Goal: Task Accomplishment & Management: Use online tool/utility

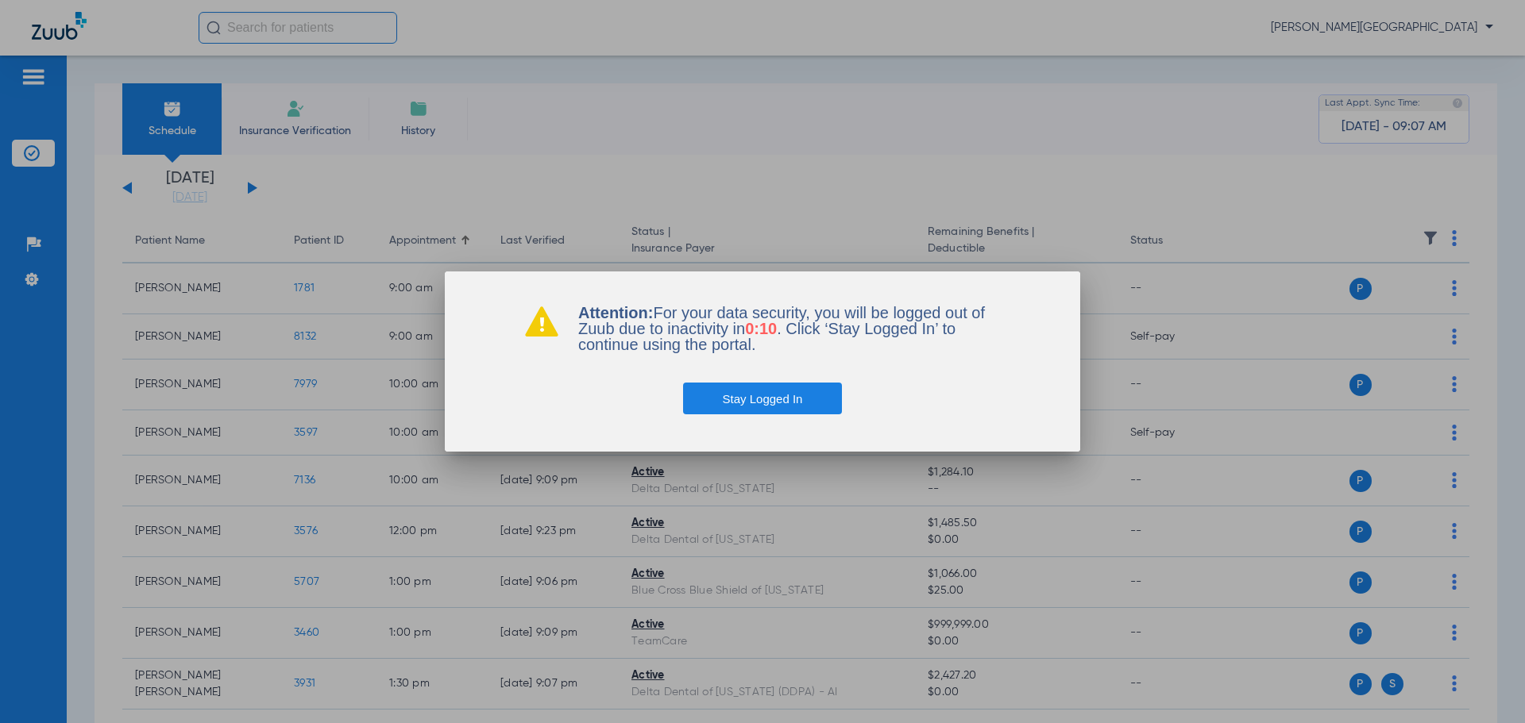
click at [813, 402] on button "Stay Logged In" at bounding box center [763, 399] width 160 height 32
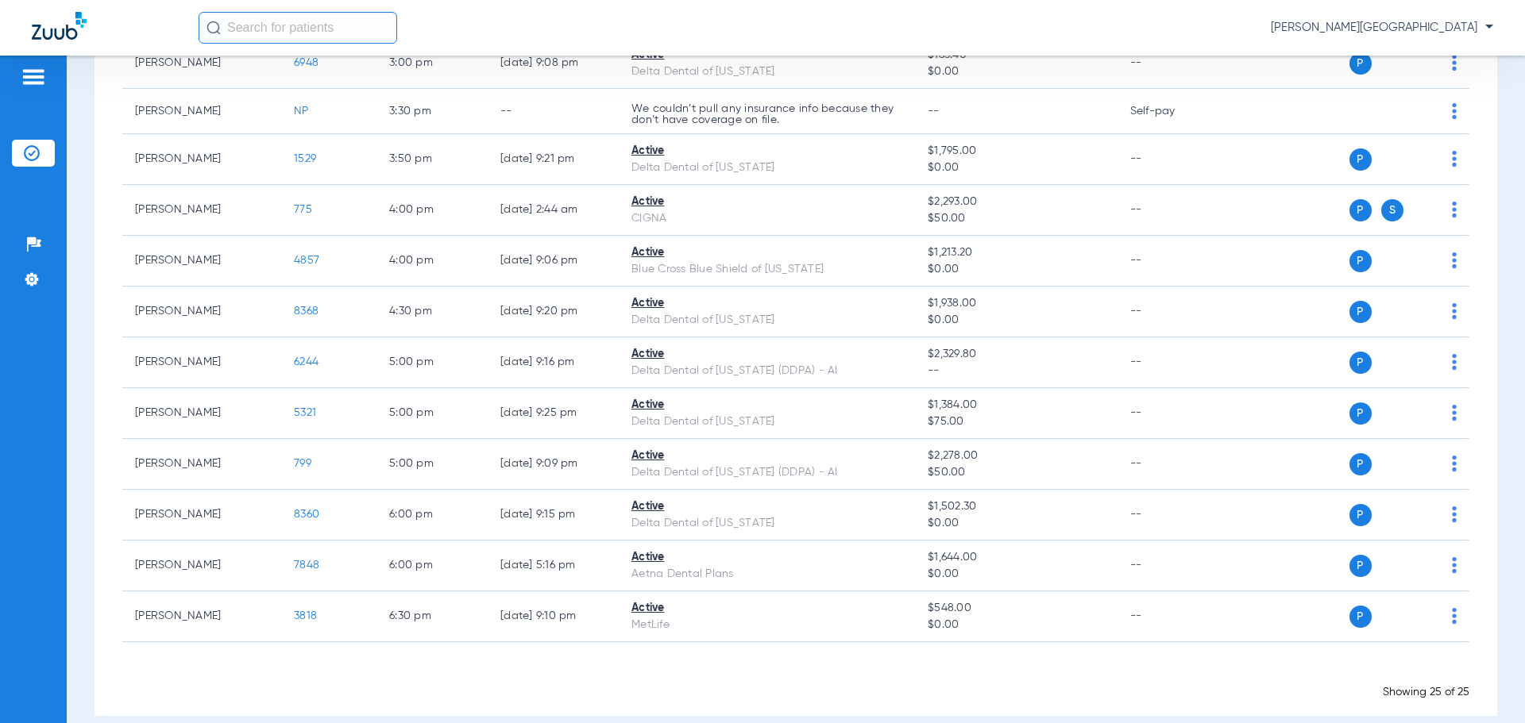
scroll to position [885, 0]
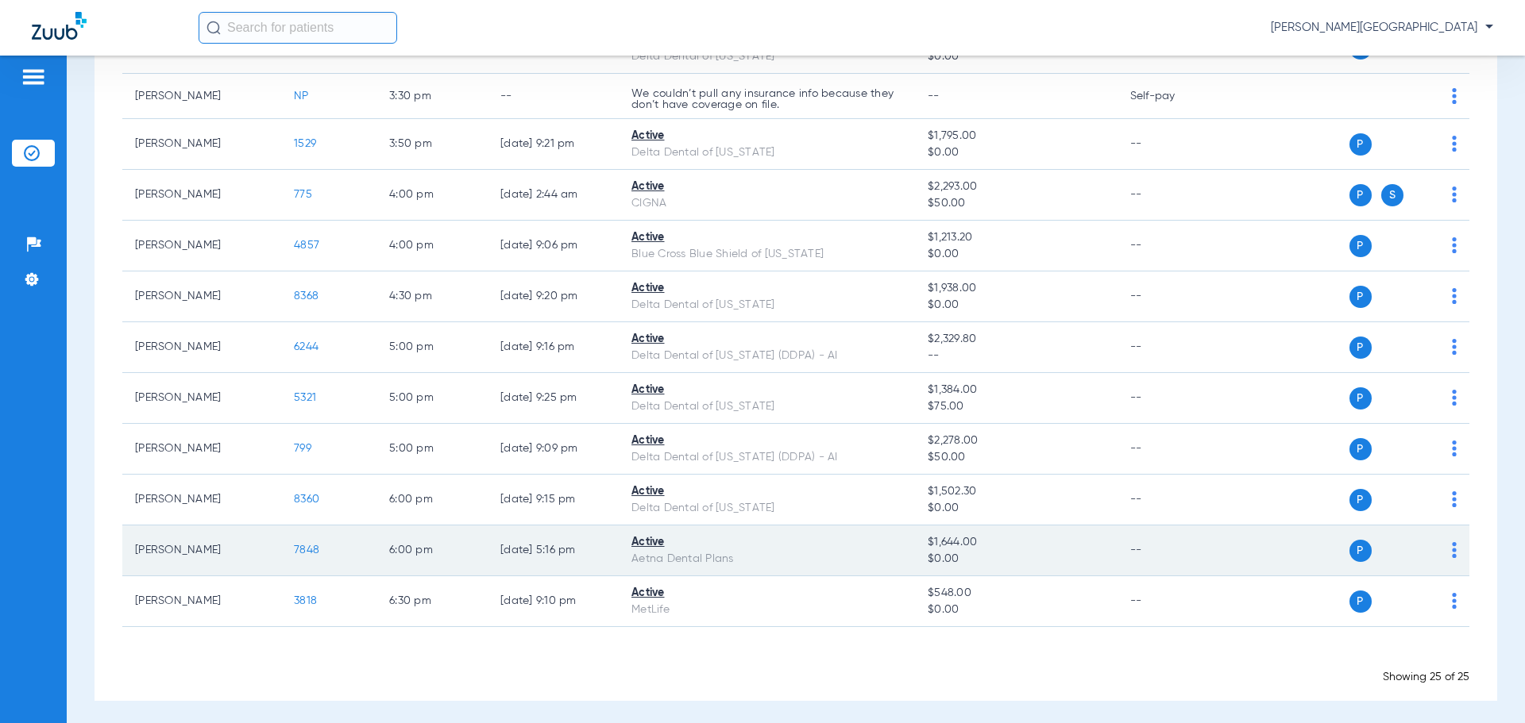
click at [298, 545] on span "7848" at bounding box center [306, 550] width 25 height 11
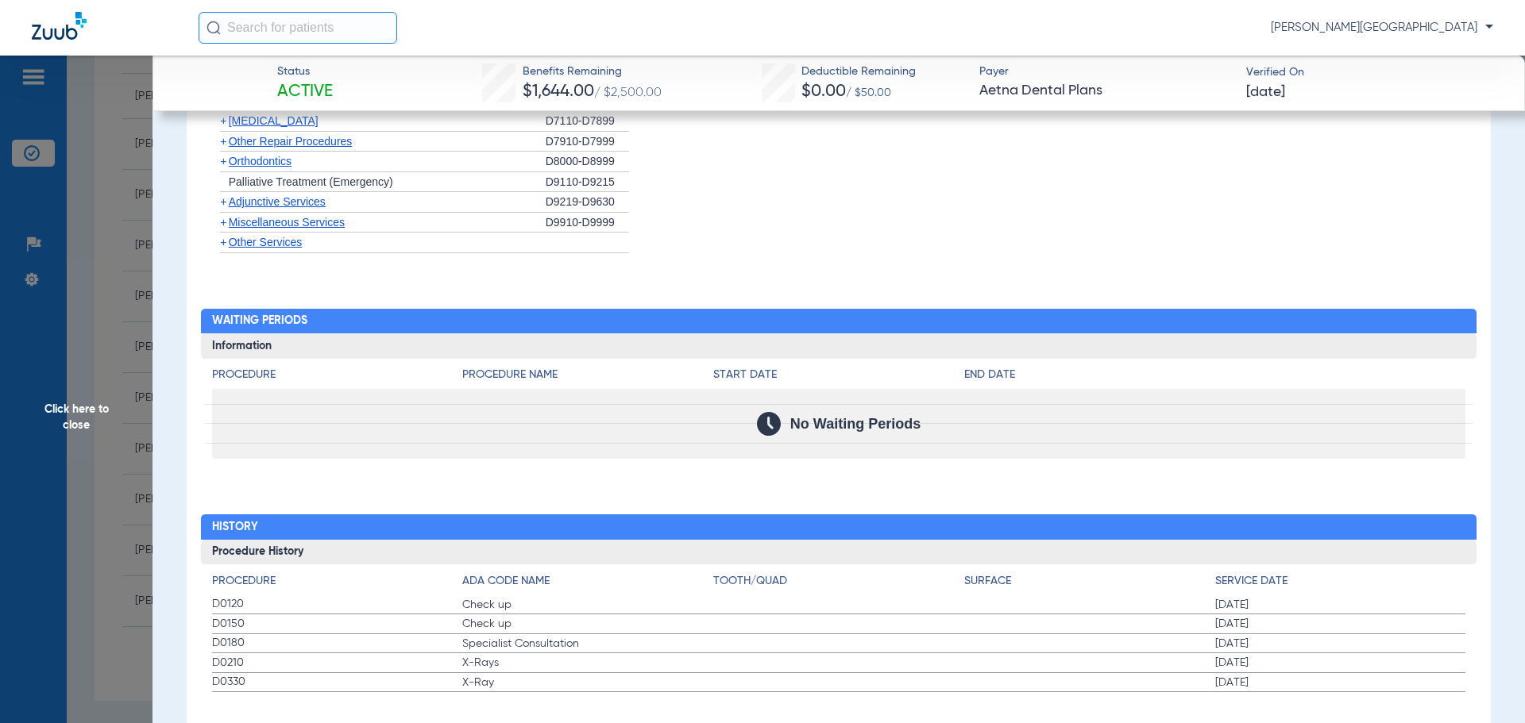
scroll to position [1386, 0]
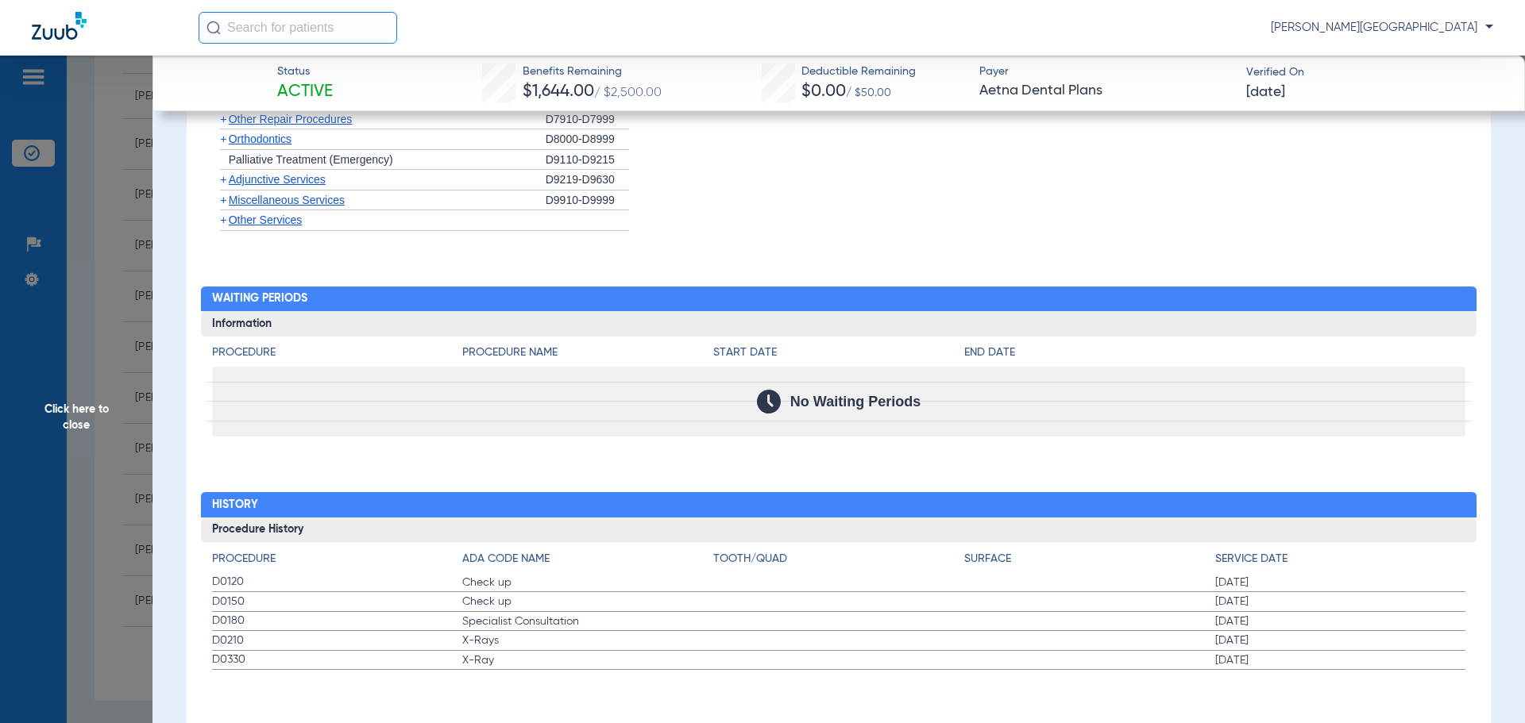
click at [293, 18] on input "text" at bounding box center [298, 28] width 199 height 32
click at [230, 22] on input "text" at bounding box center [298, 28] width 199 height 32
type input "s"
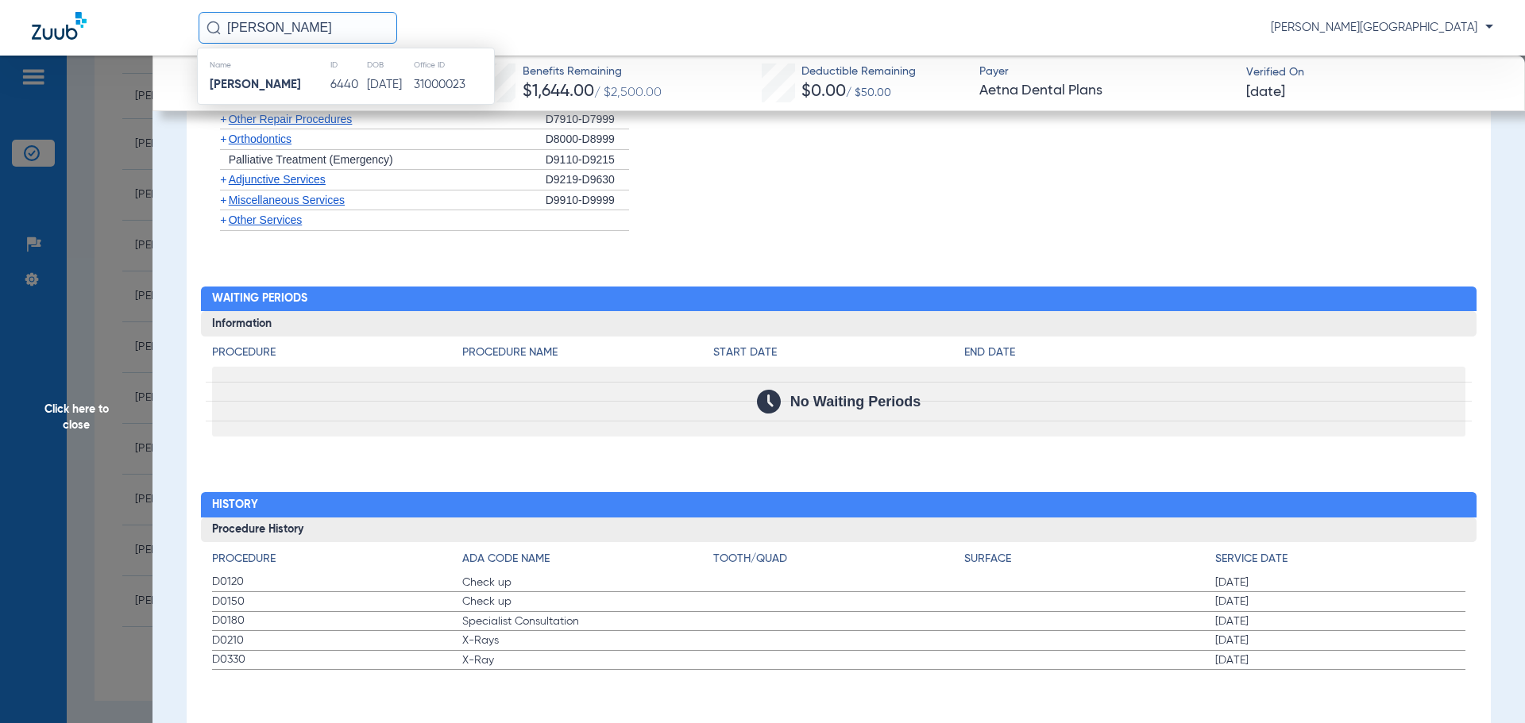
type input "[PERSON_NAME]"
click at [261, 82] on strong "[PERSON_NAME]" at bounding box center [255, 85] width 91 height 12
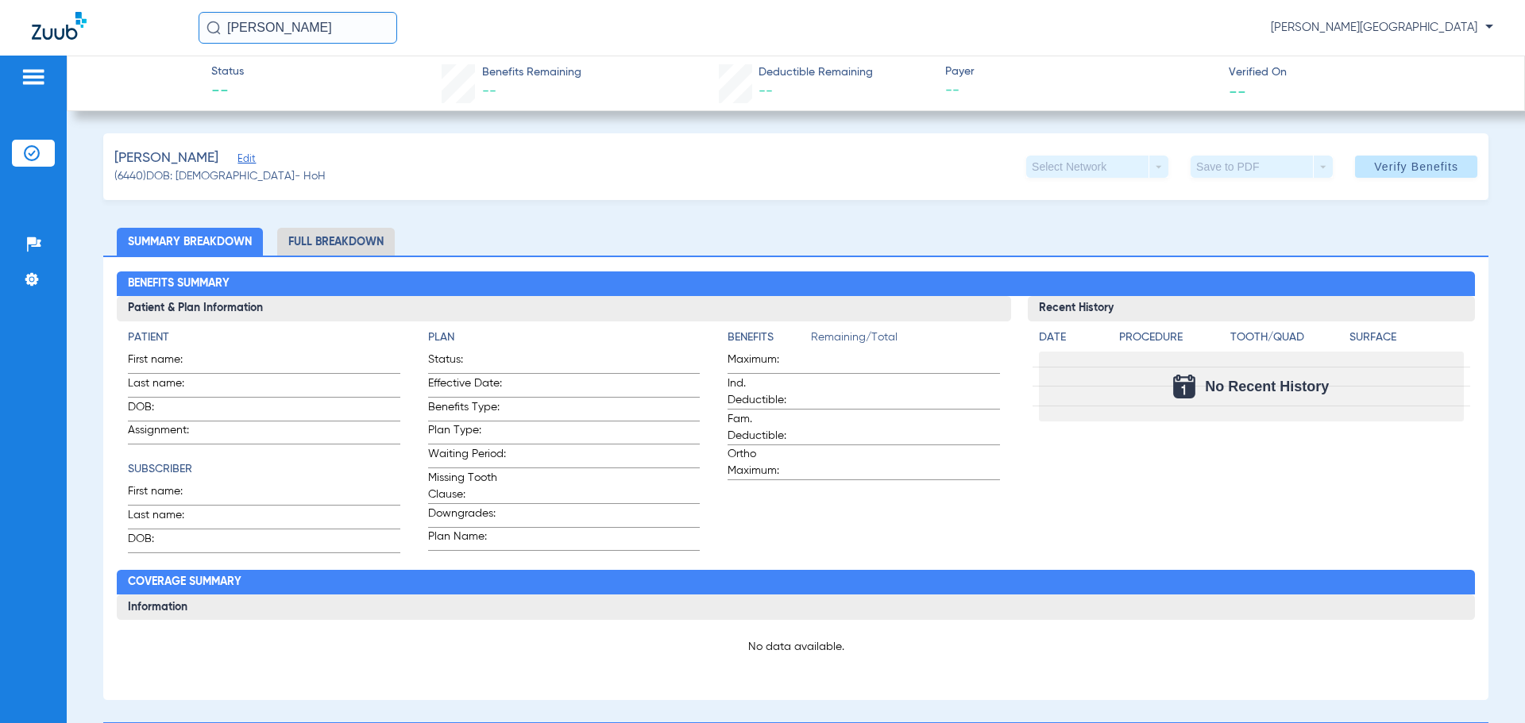
click at [1385, 159] on button "Verify Benefits" at bounding box center [1416, 167] width 122 height 22
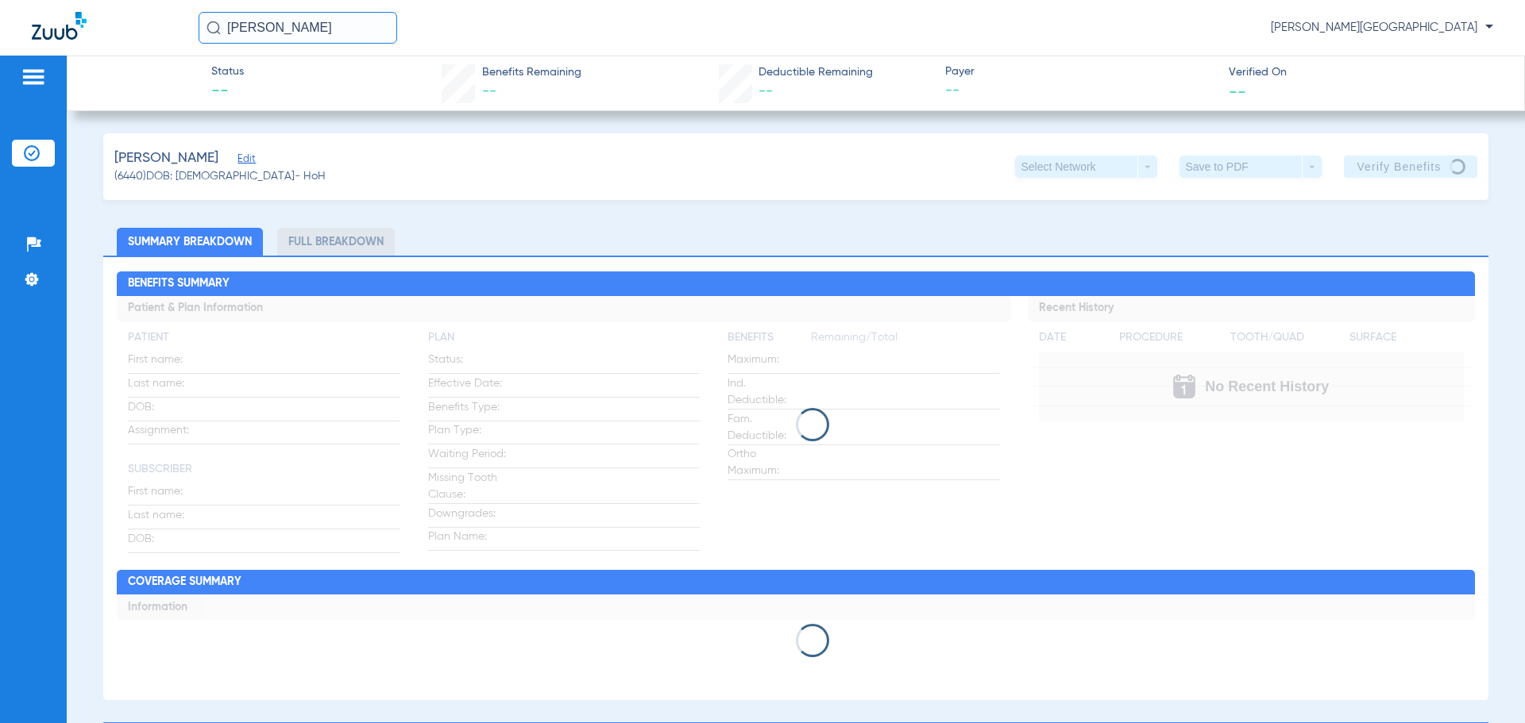
click at [29, 160] on img at bounding box center [32, 153] width 16 height 16
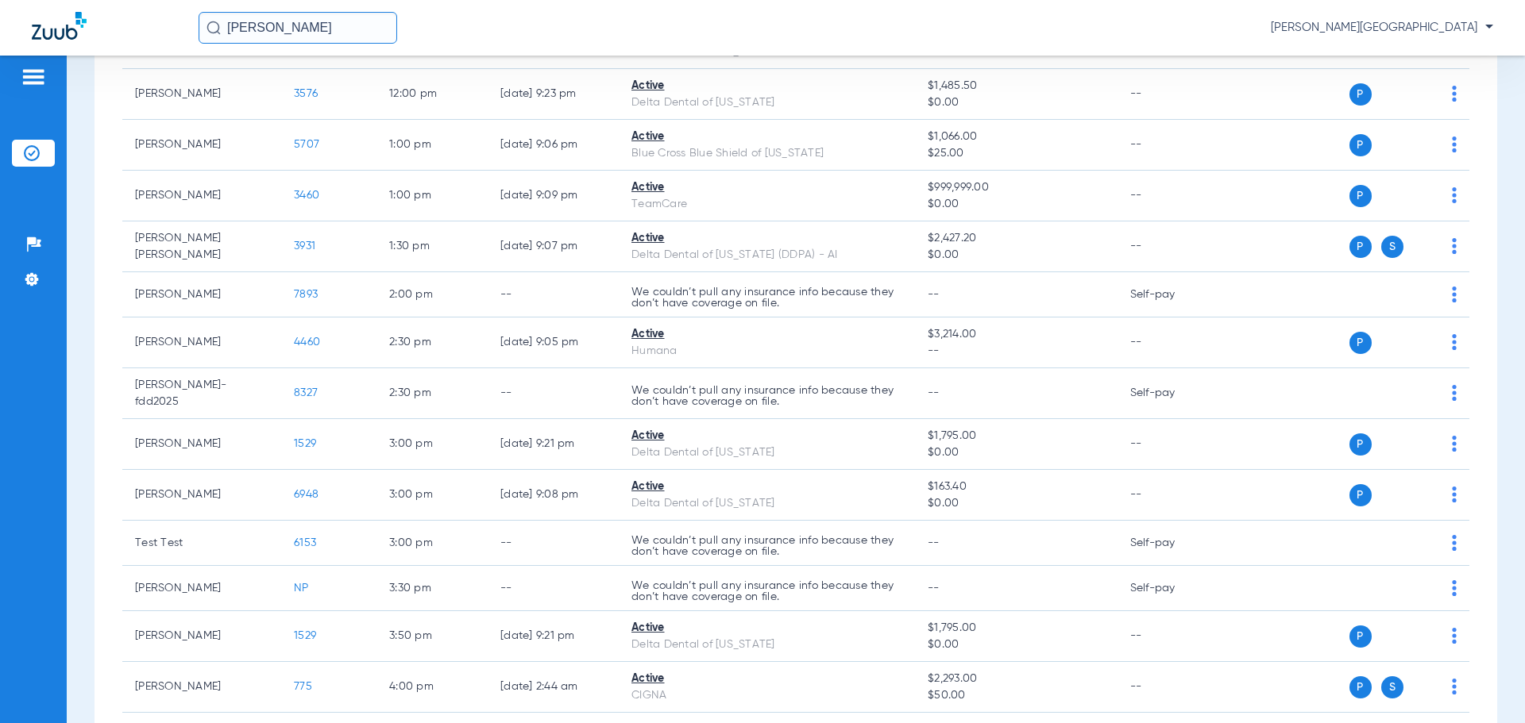
scroll to position [430, 0]
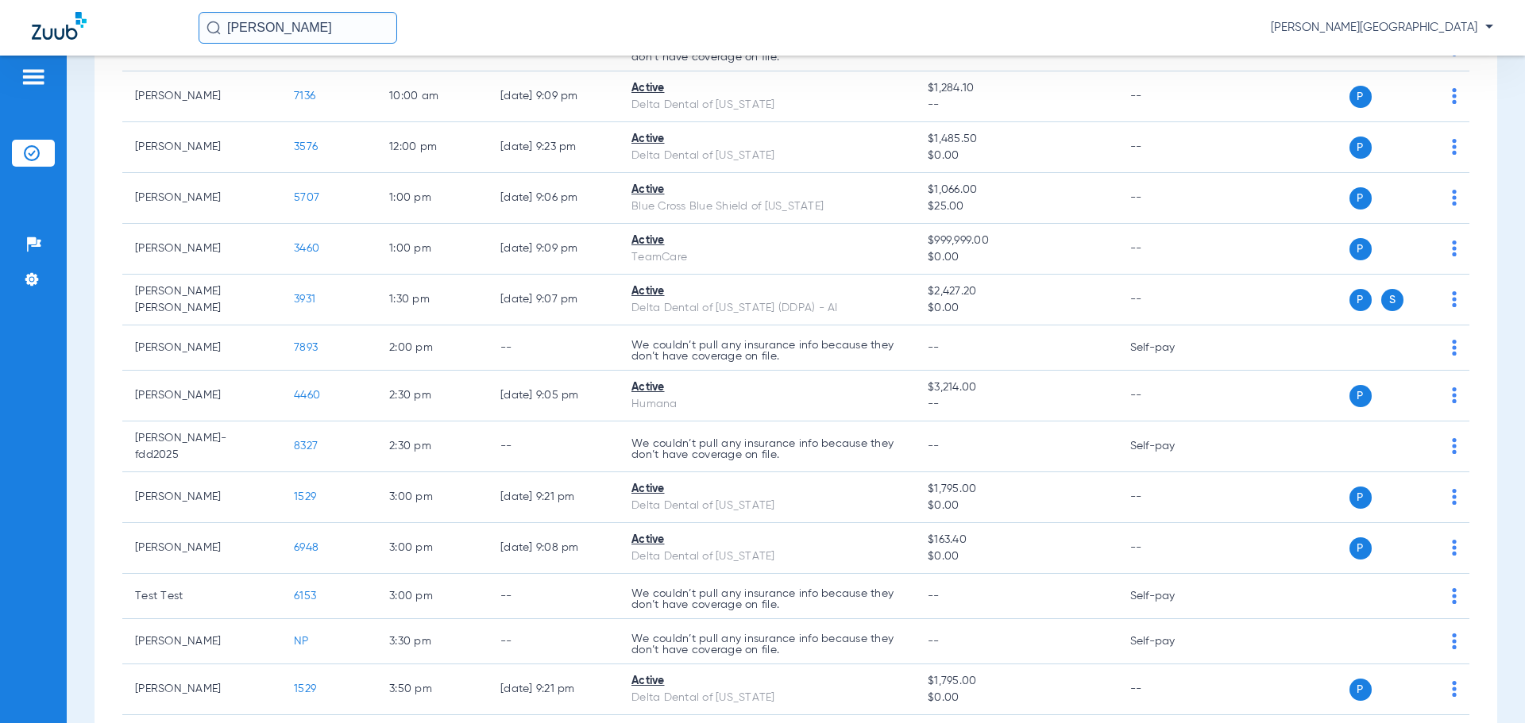
click at [313, 29] on input "[PERSON_NAME]" at bounding box center [298, 28] width 199 height 32
click at [276, 84] on strong "[PERSON_NAME]" at bounding box center [255, 85] width 91 height 12
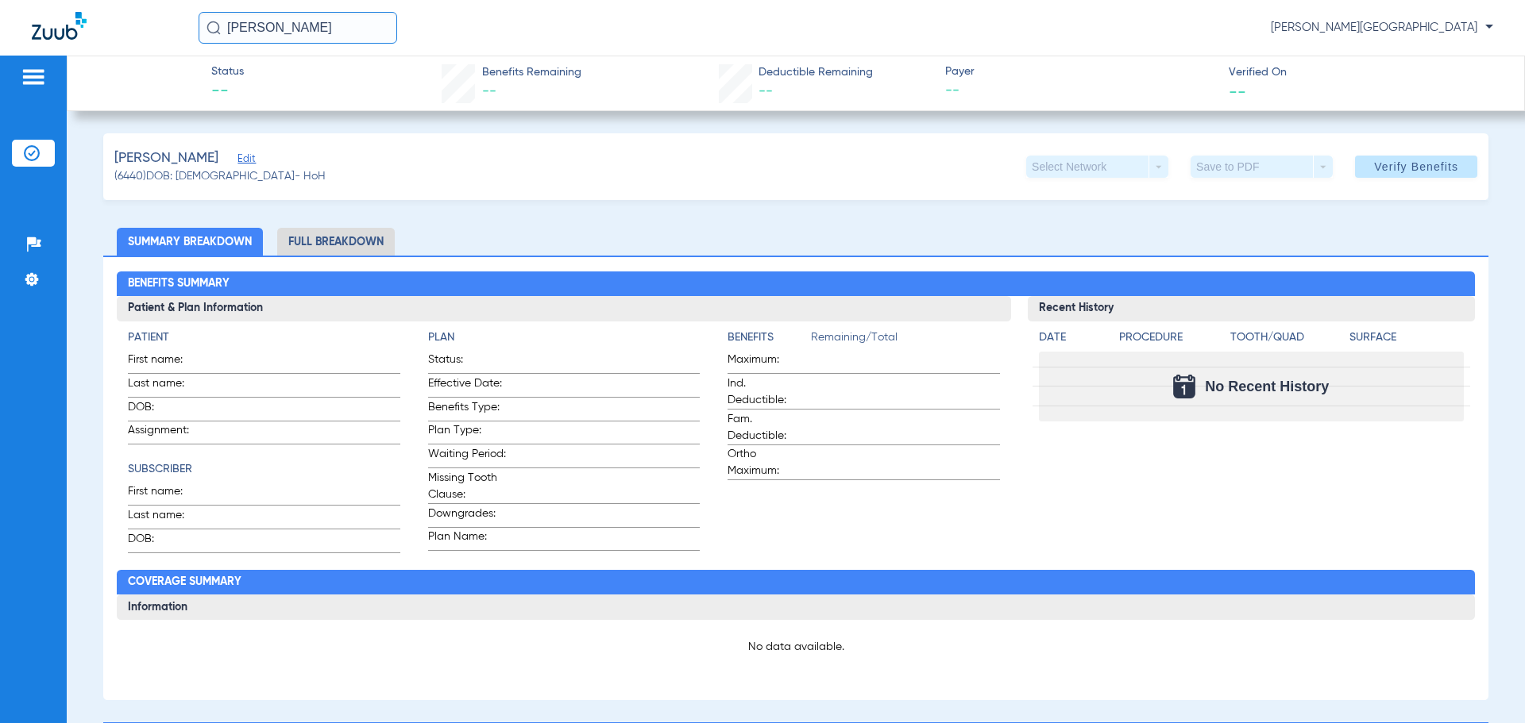
click at [248, 161] on span "Edit" at bounding box center [244, 160] width 14 height 15
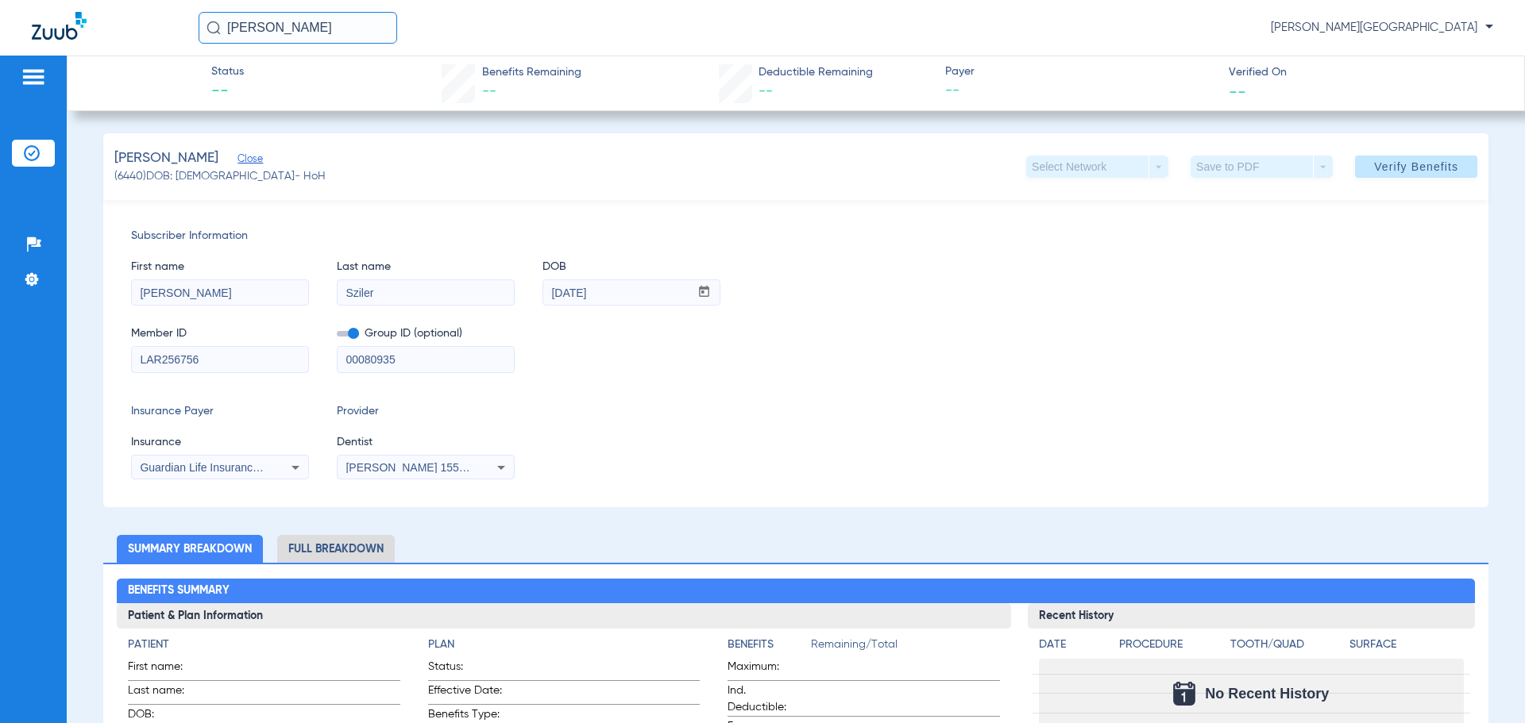
click at [34, 156] on img at bounding box center [32, 153] width 16 height 16
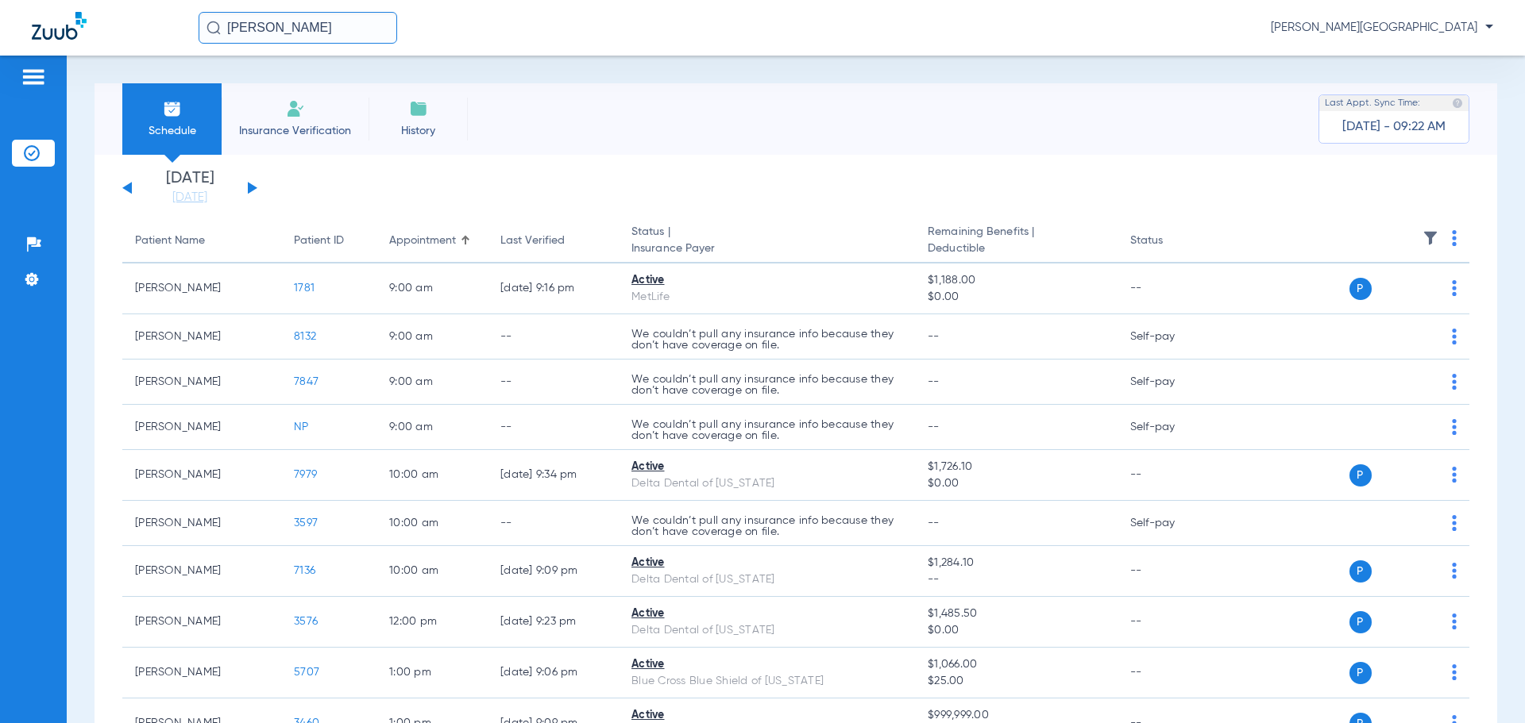
click at [310, 34] on input "[PERSON_NAME]" at bounding box center [298, 28] width 199 height 32
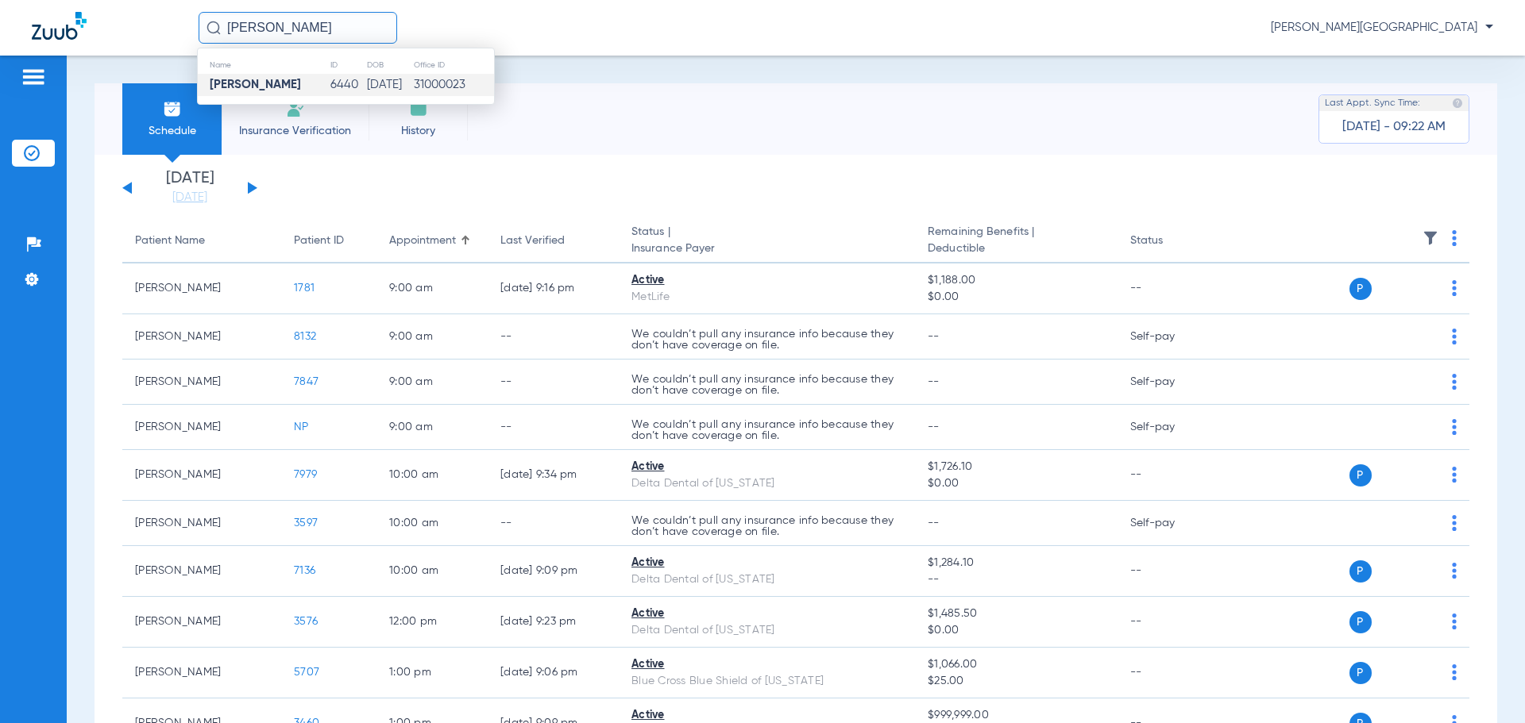
click at [274, 85] on strong "[PERSON_NAME]" at bounding box center [255, 85] width 91 height 12
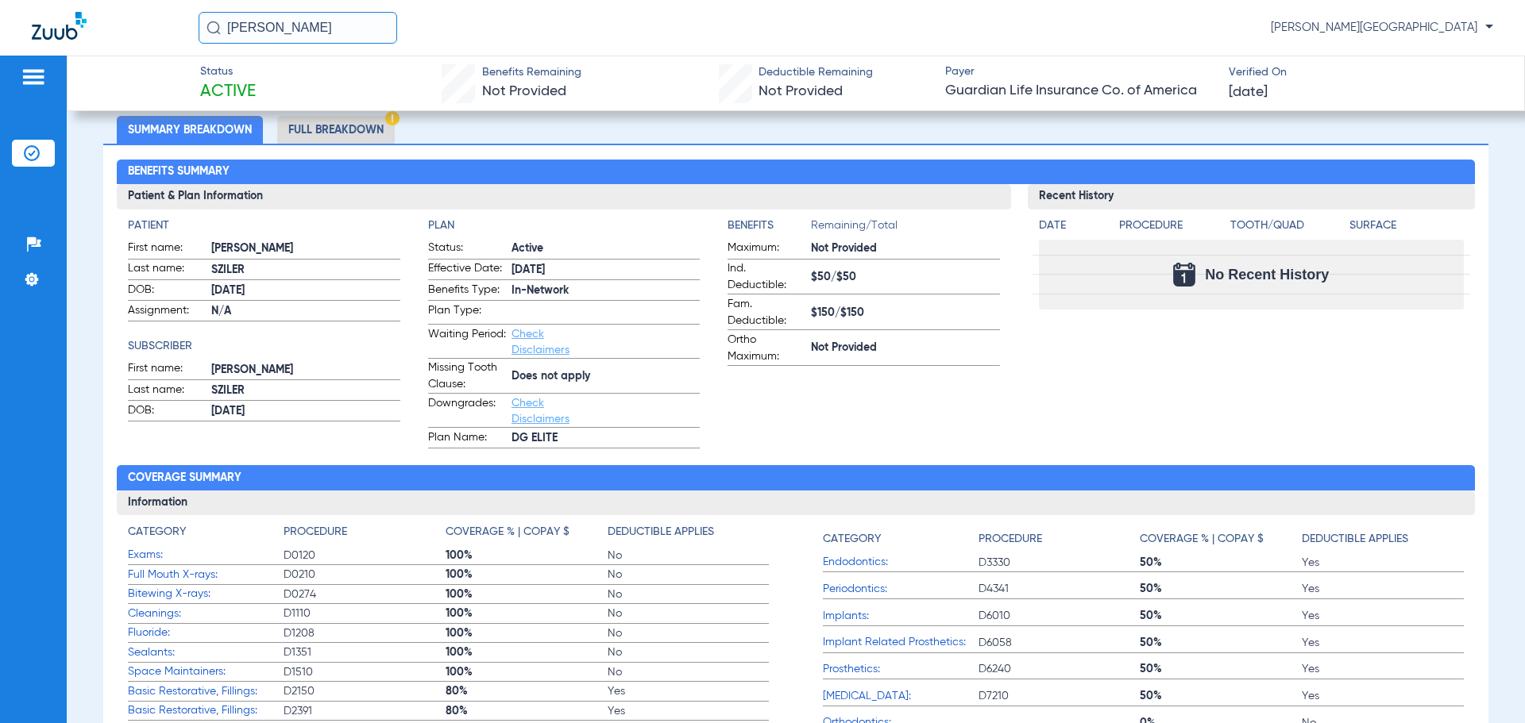
scroll to position [87, 0]
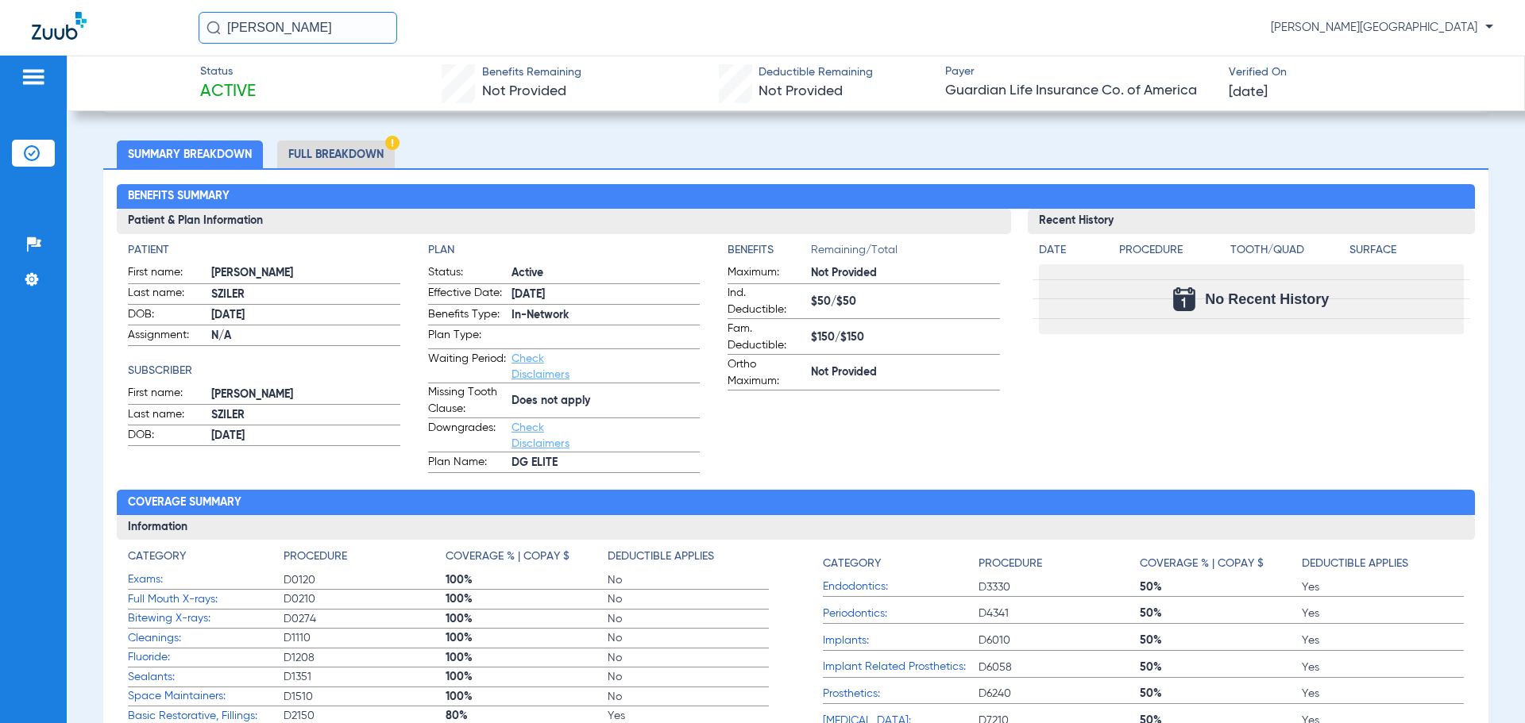
click at [355, 156] on li "Full Breakdown" at bounding box center [336, 155] width 118 height 28
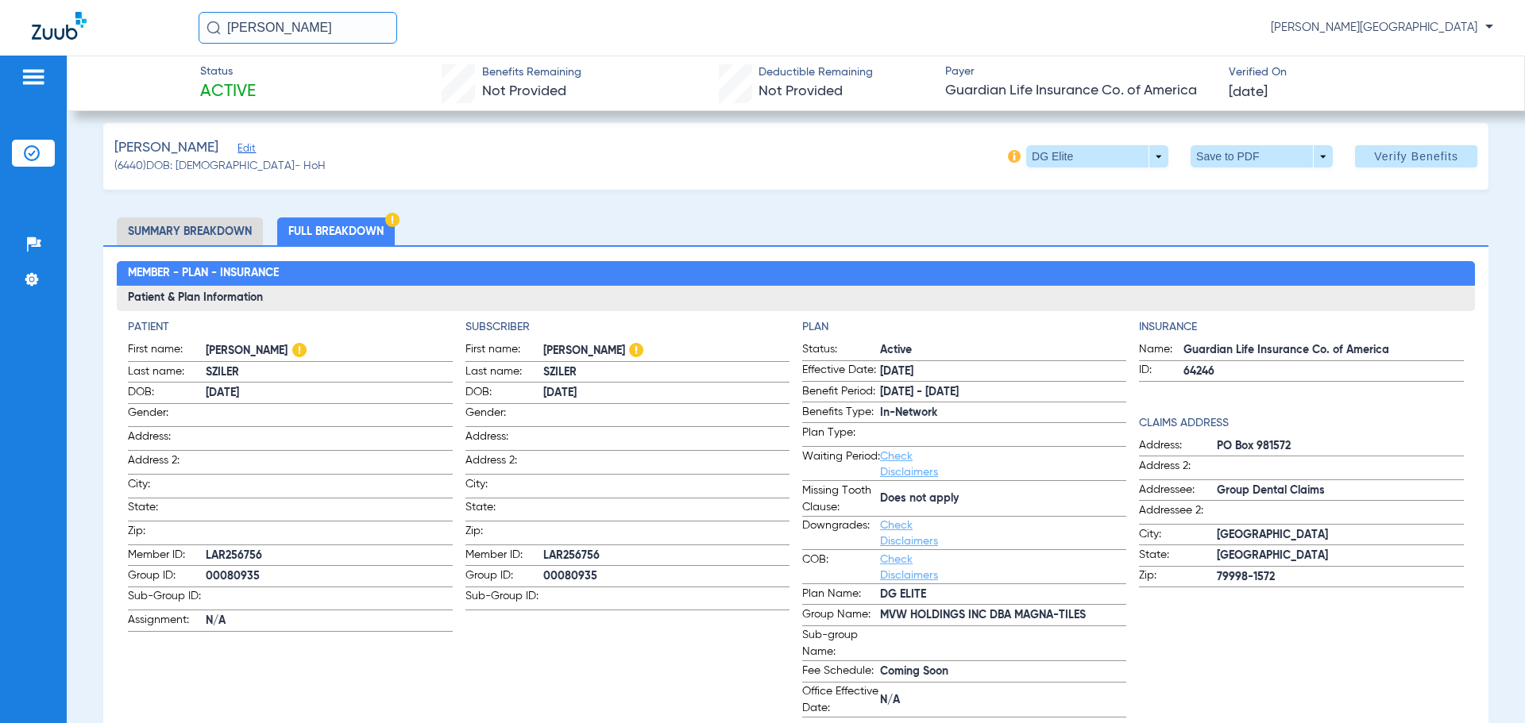
scroll to position [0, 0]
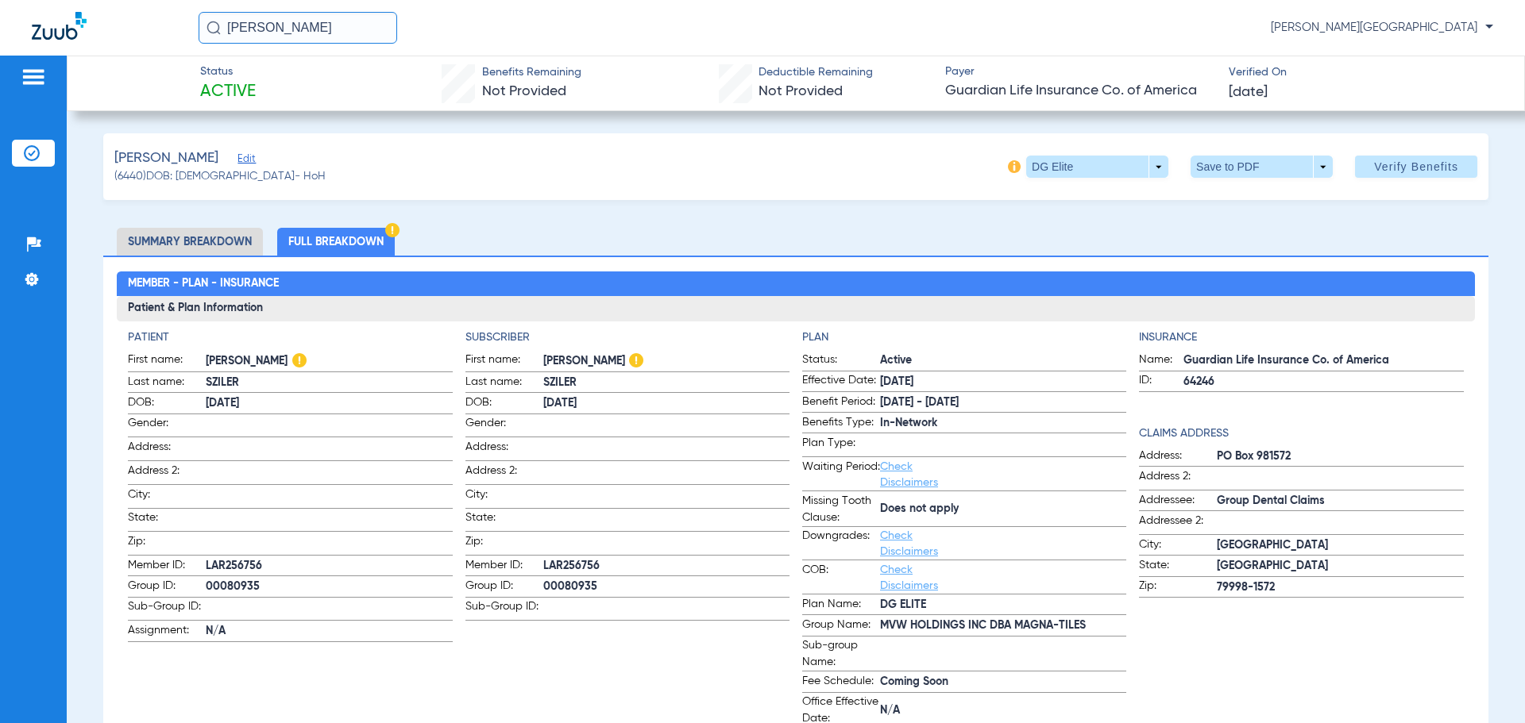
click at [245, 160] on span "Edit" at bounding box center [244, 160] width 14 height 15
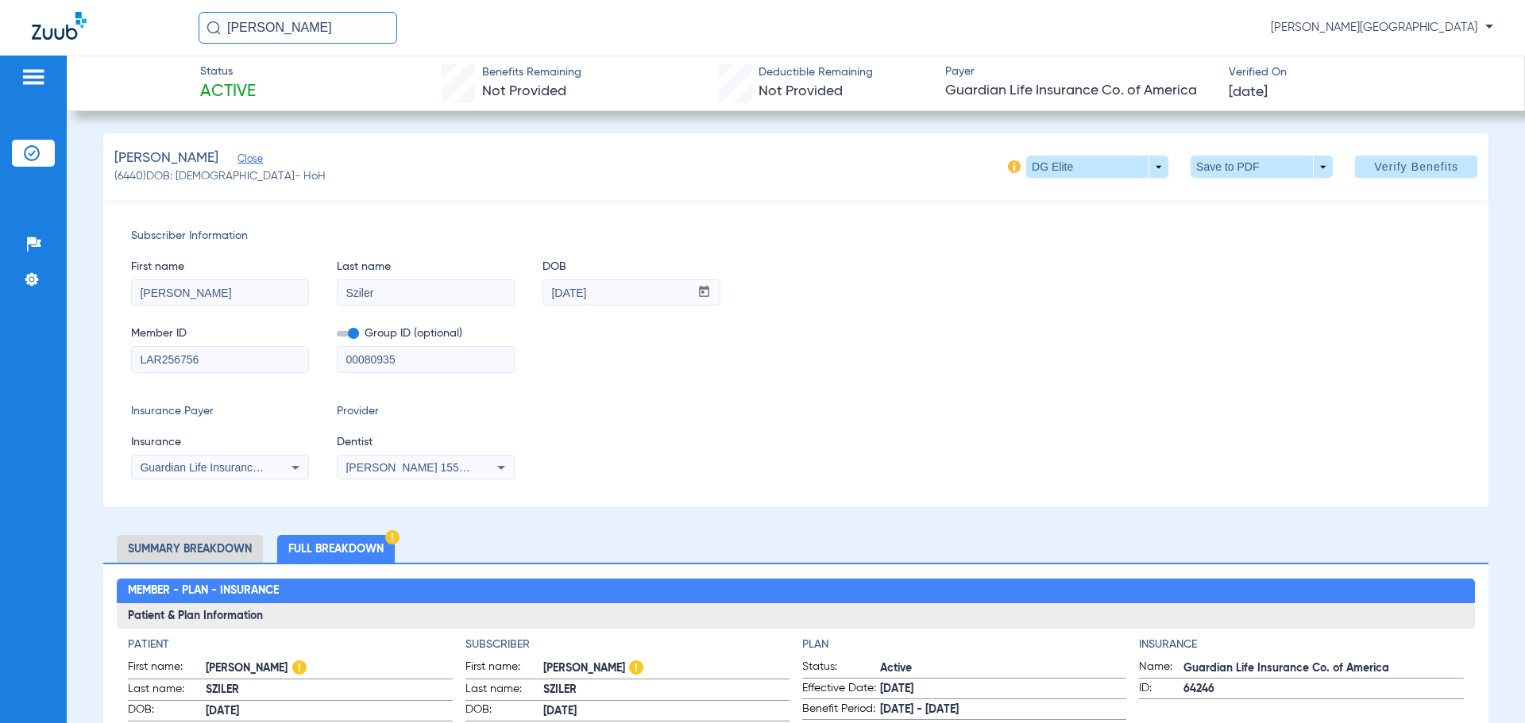
click at [31, 152] on img at bounding box center [32, 153] width 16 height 16
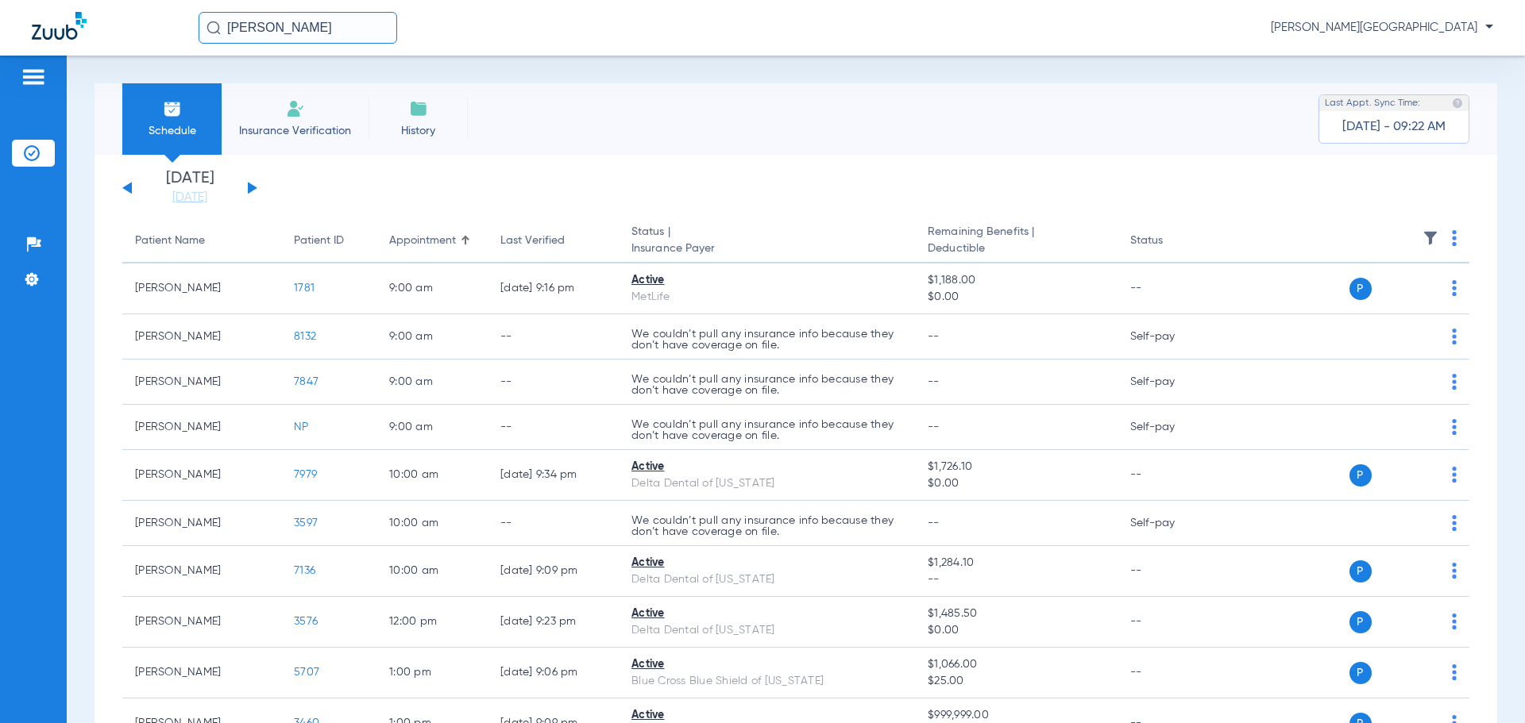
click at [330, 119] on li "Insurance Verification" at bounding box center [295, 118] width 147 height 71
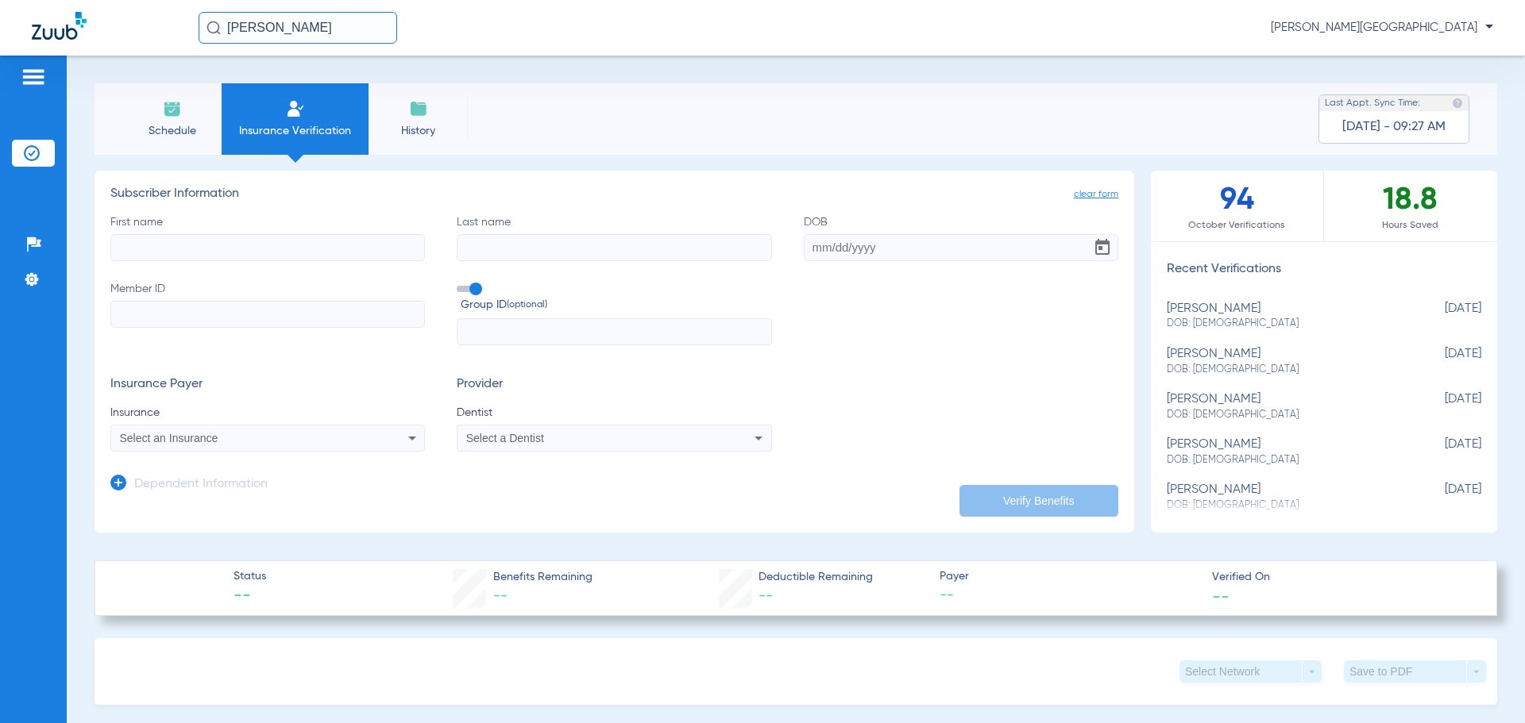
click at [21, 154] on li "Insurance Verification" at bounding box center [33, 153] width 43 height 27
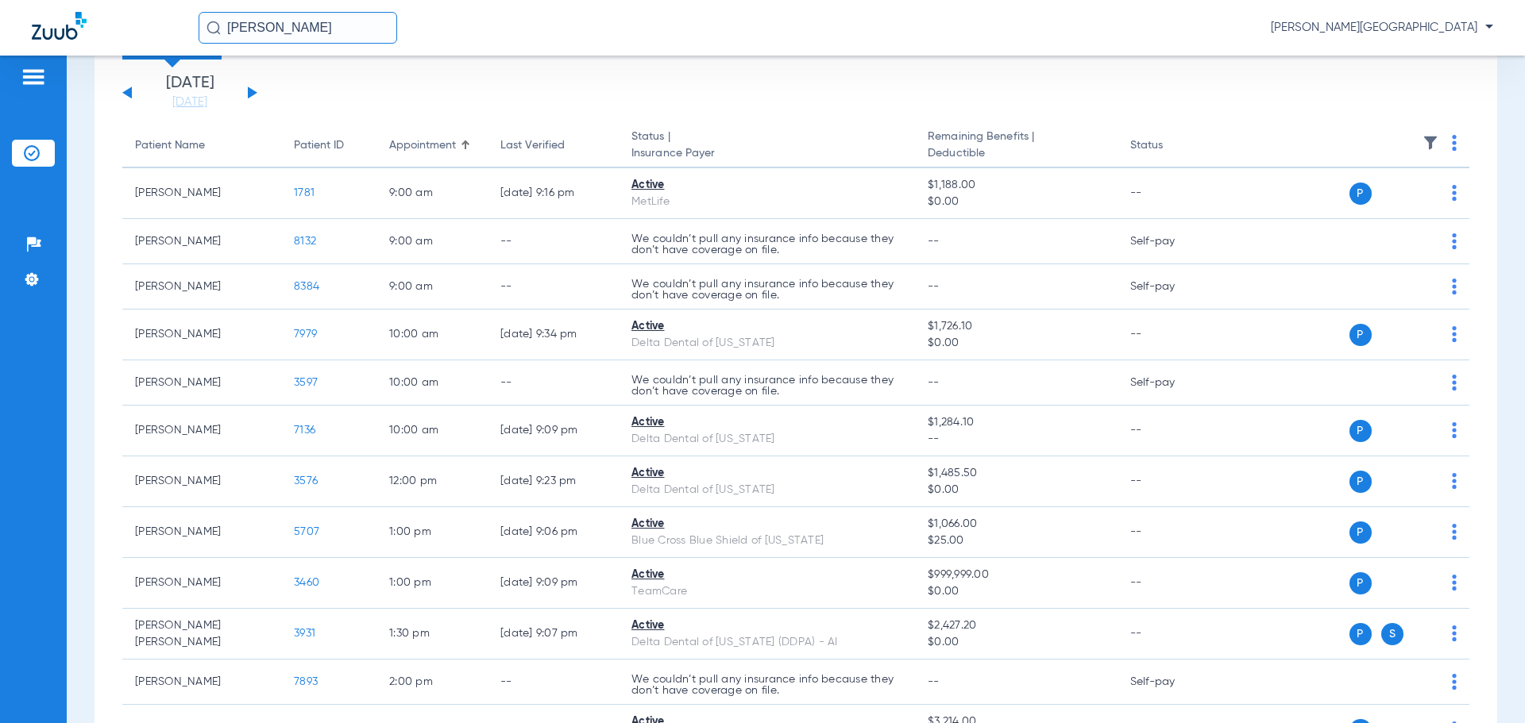
scroll to position [93, 0]
click at [341, 16] on input "[PERSON_NAME]" at bounding box center [298, 28] width 199 height 32
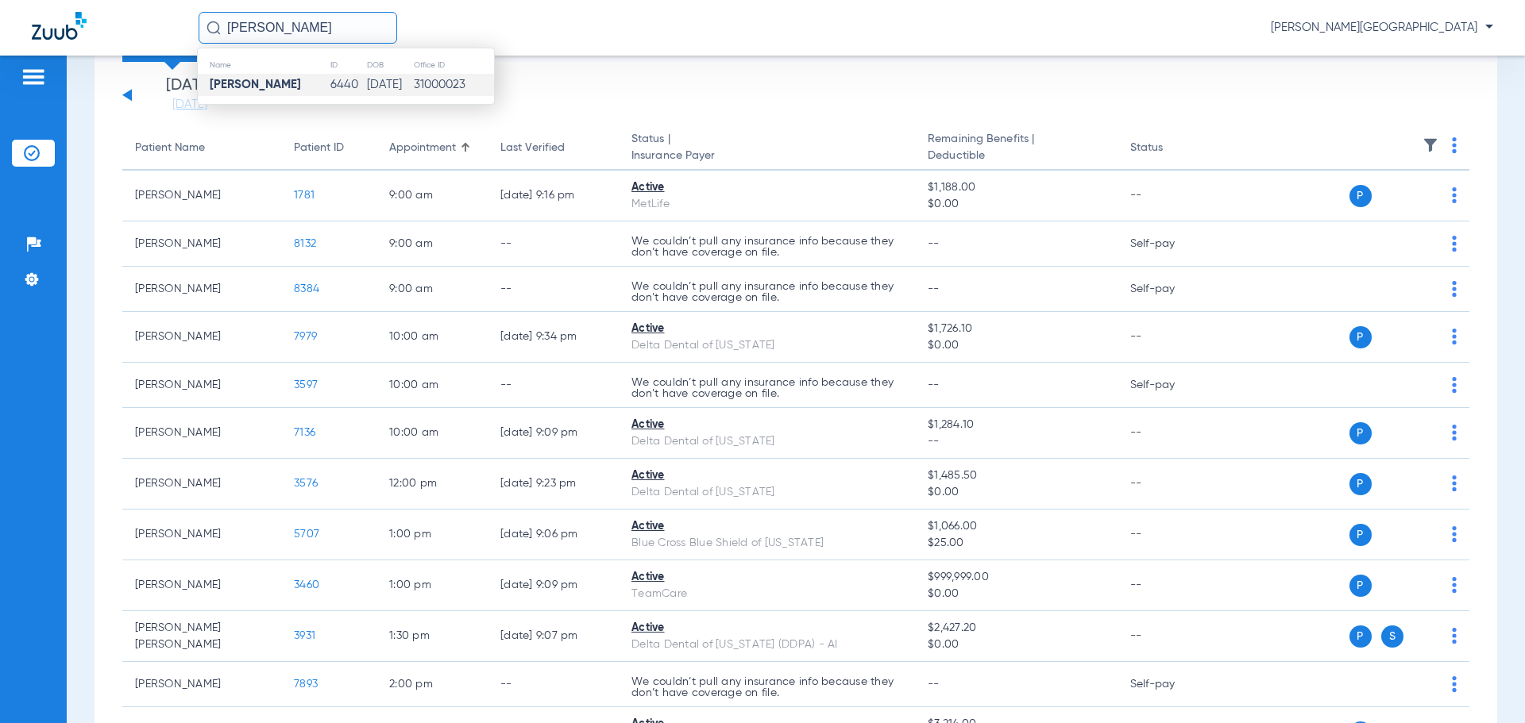
click at [276, 86] on strong "[PERSON_NAME]" at bounding box center [255, 85] width 91 height 12
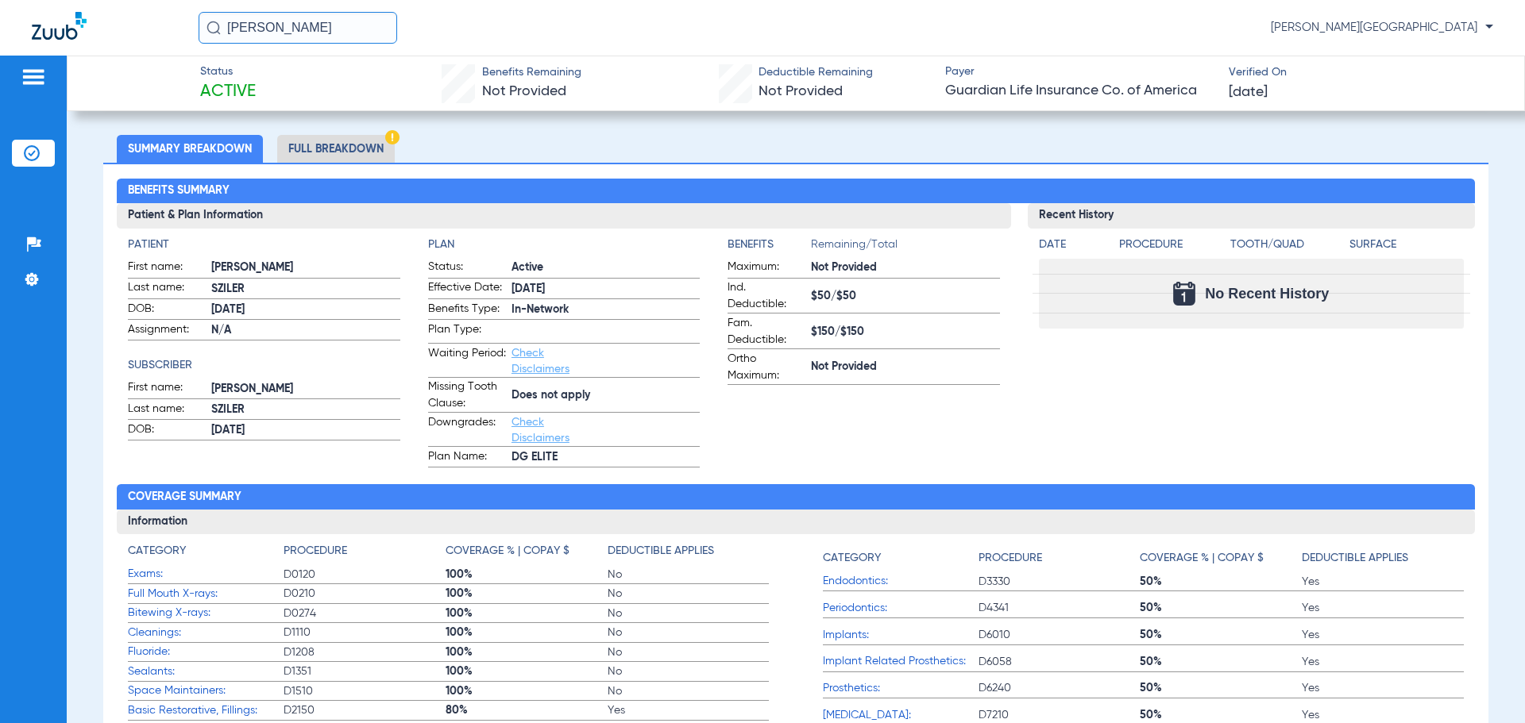
click at [308, 149] on li "Full Breakdown" at bounding box center [336, 149] width 118 height 28
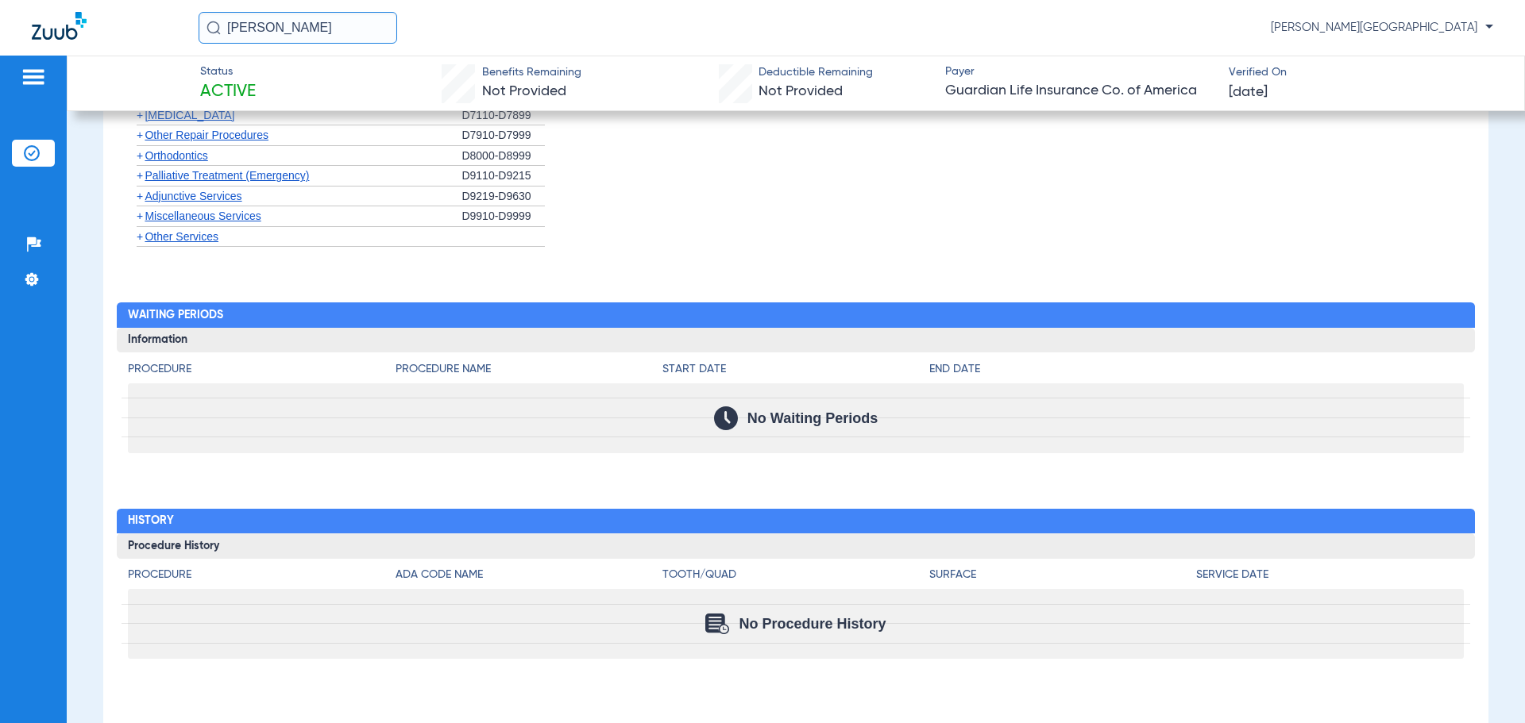
scroll to position [2599, 0]
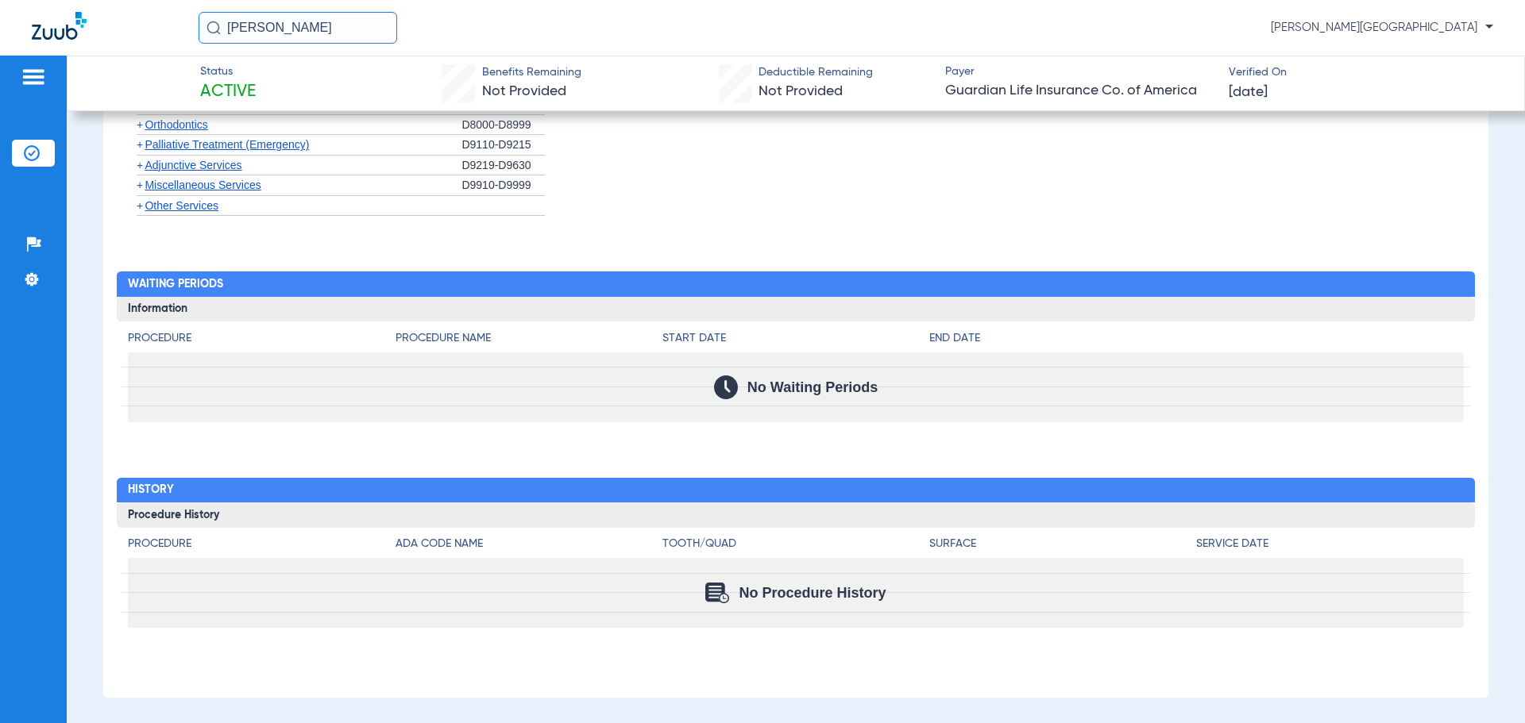
click at [31, 152] on img at bounding box center [32, 153] width 16 height 16
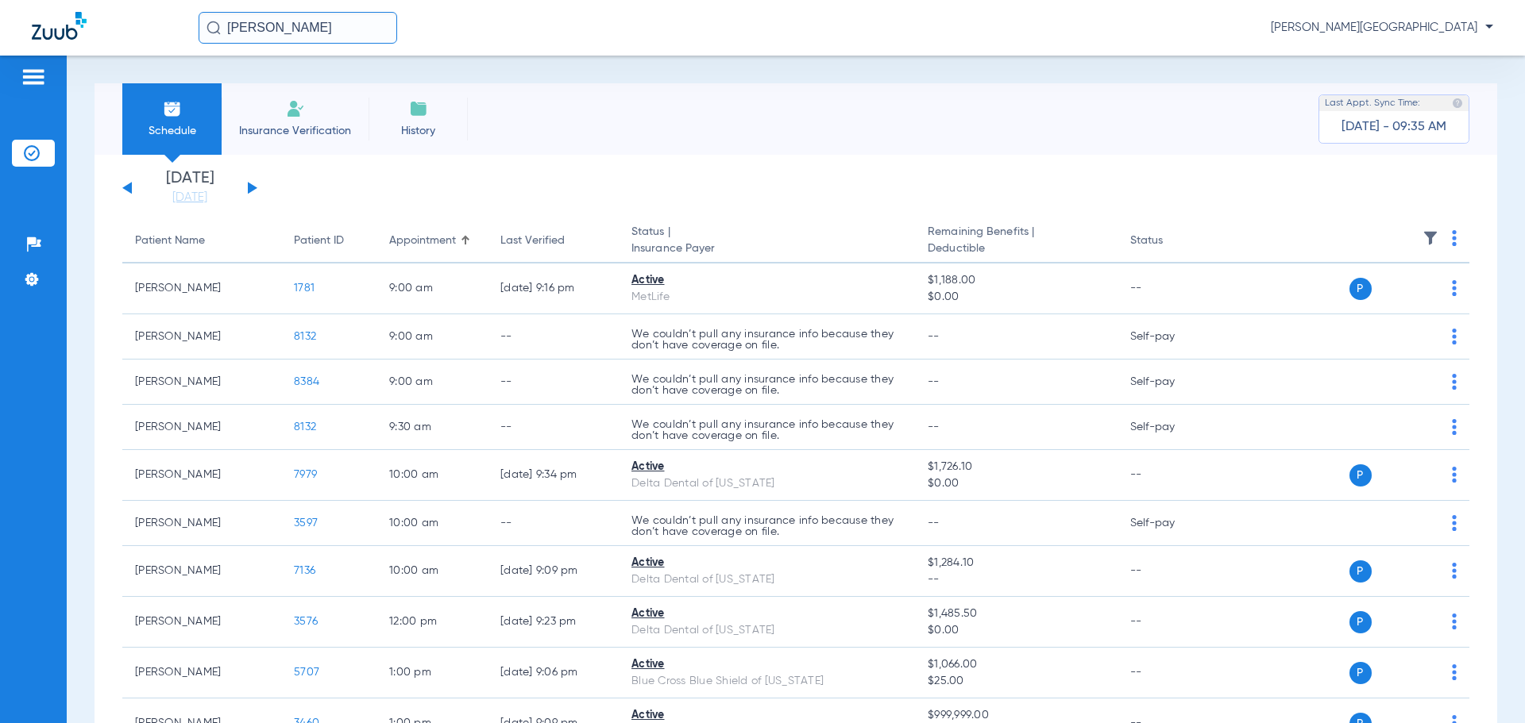
click at [424, 106] on img at bounding box center [418, 108] width 19 height 19
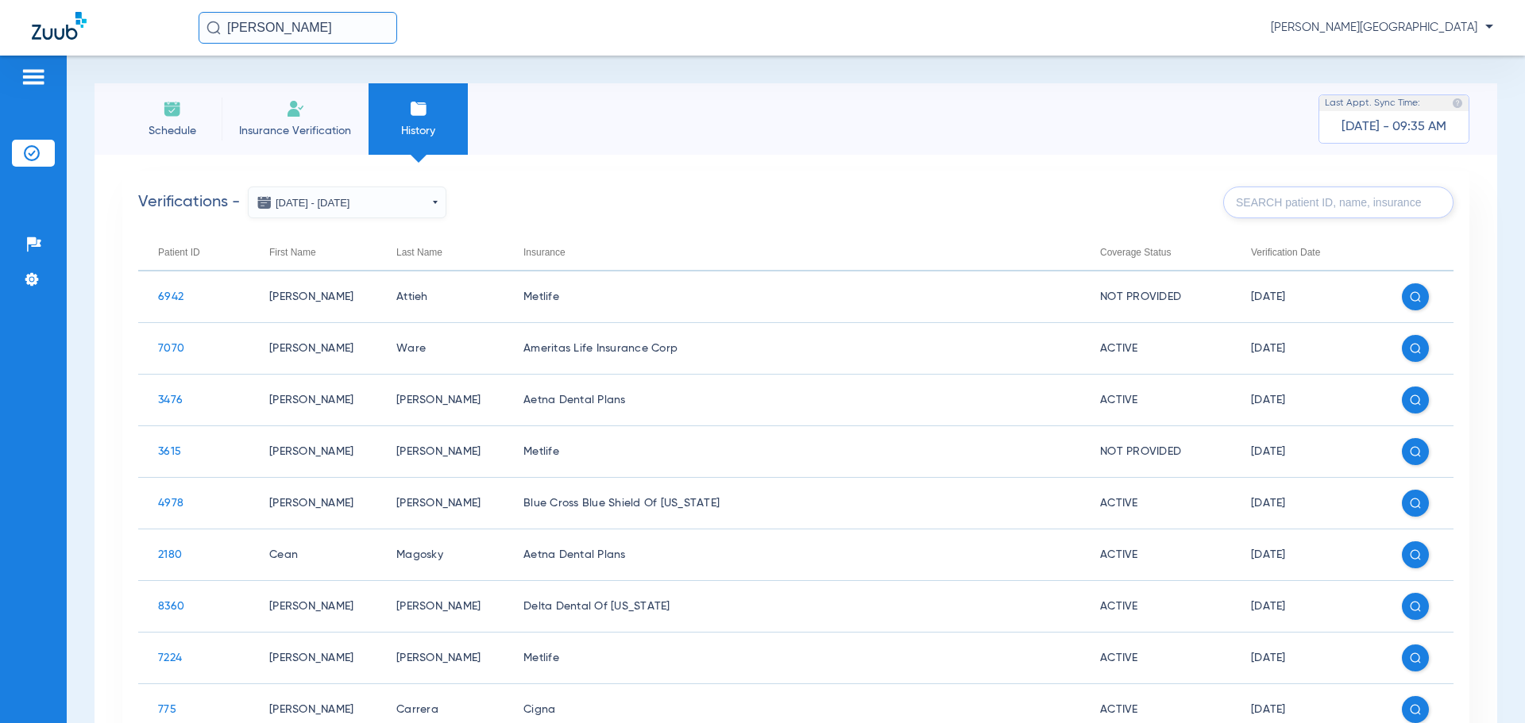
click at [436, 207] on button "[DATE] - [DATE]" at bounding box center [347, 203] width 199 height 32
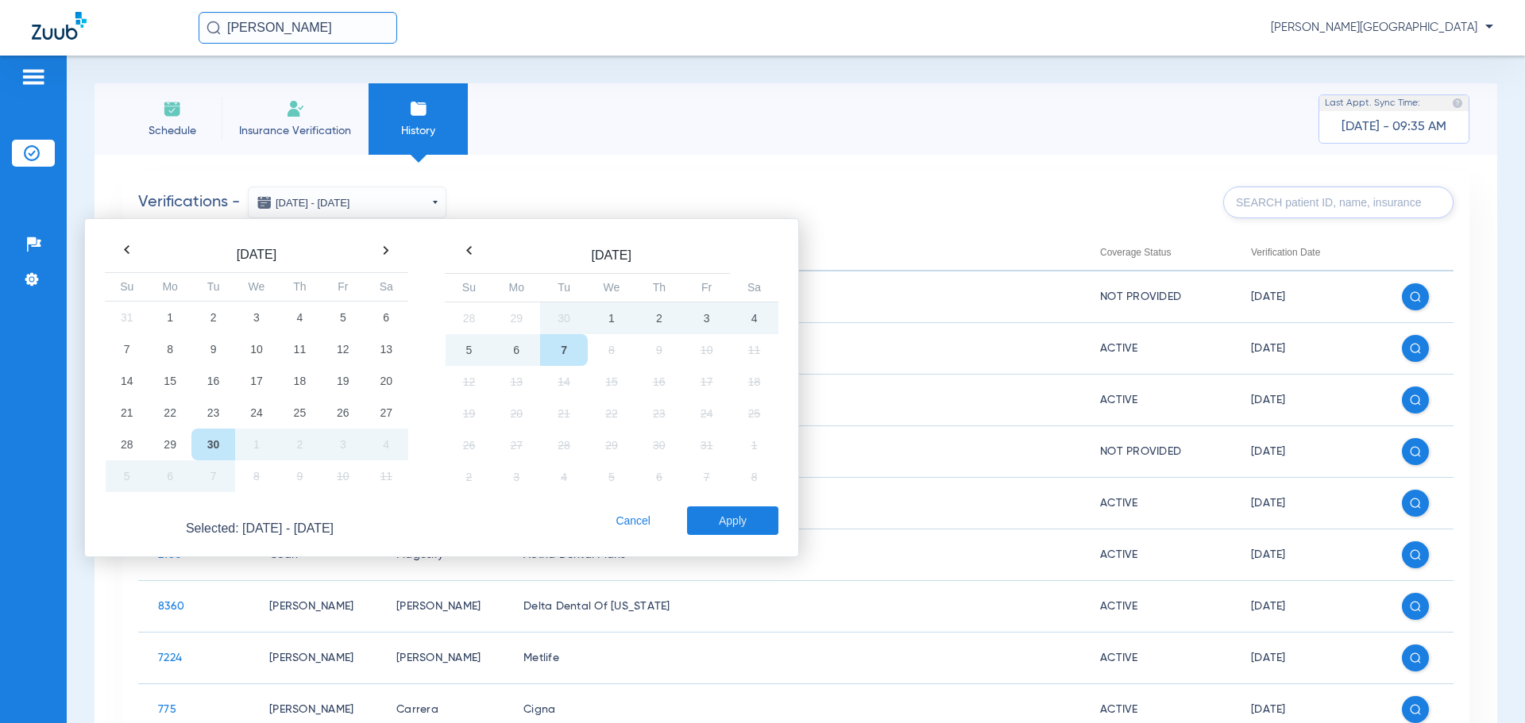
click at [650, 524] on button "Cancel" at bounding box center [633, 521] width 44 height 29
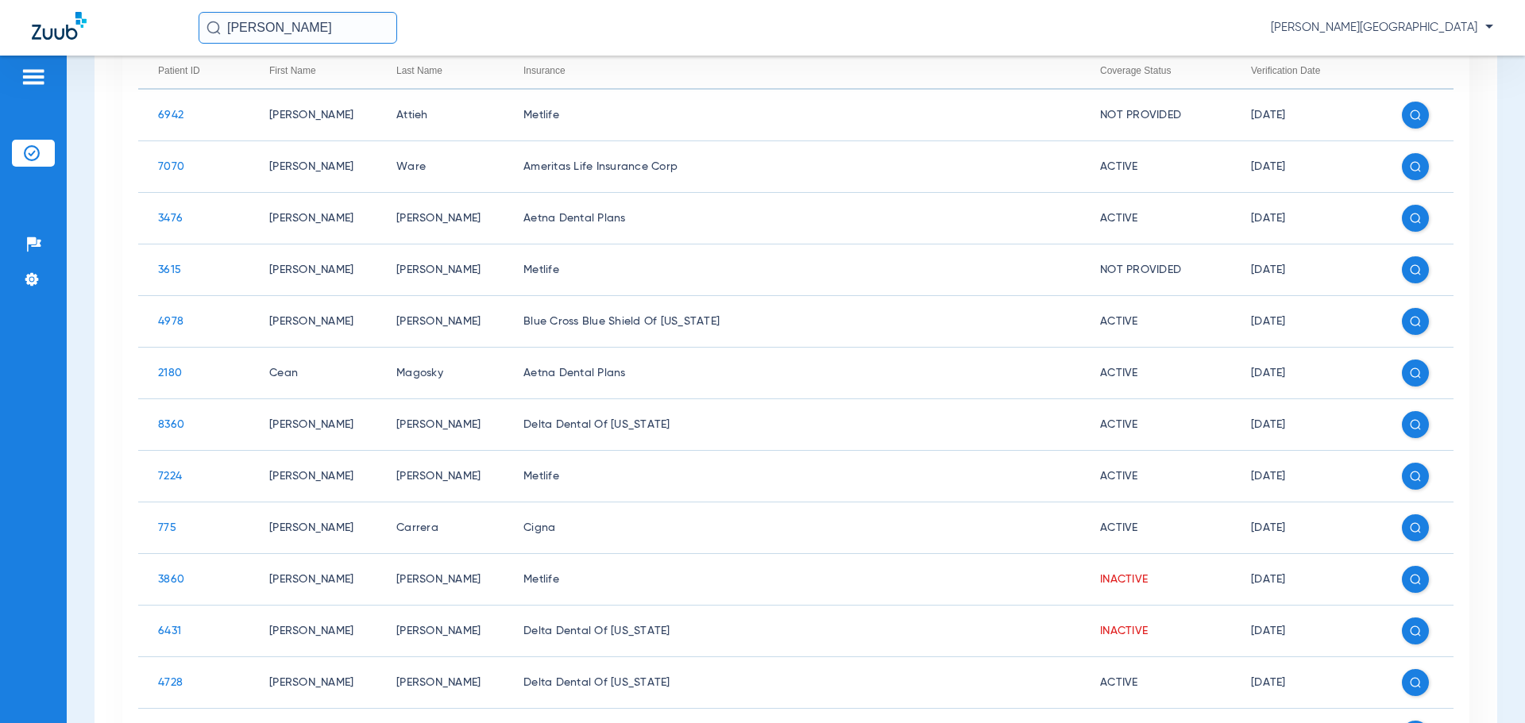
scroll to position [178, 0]
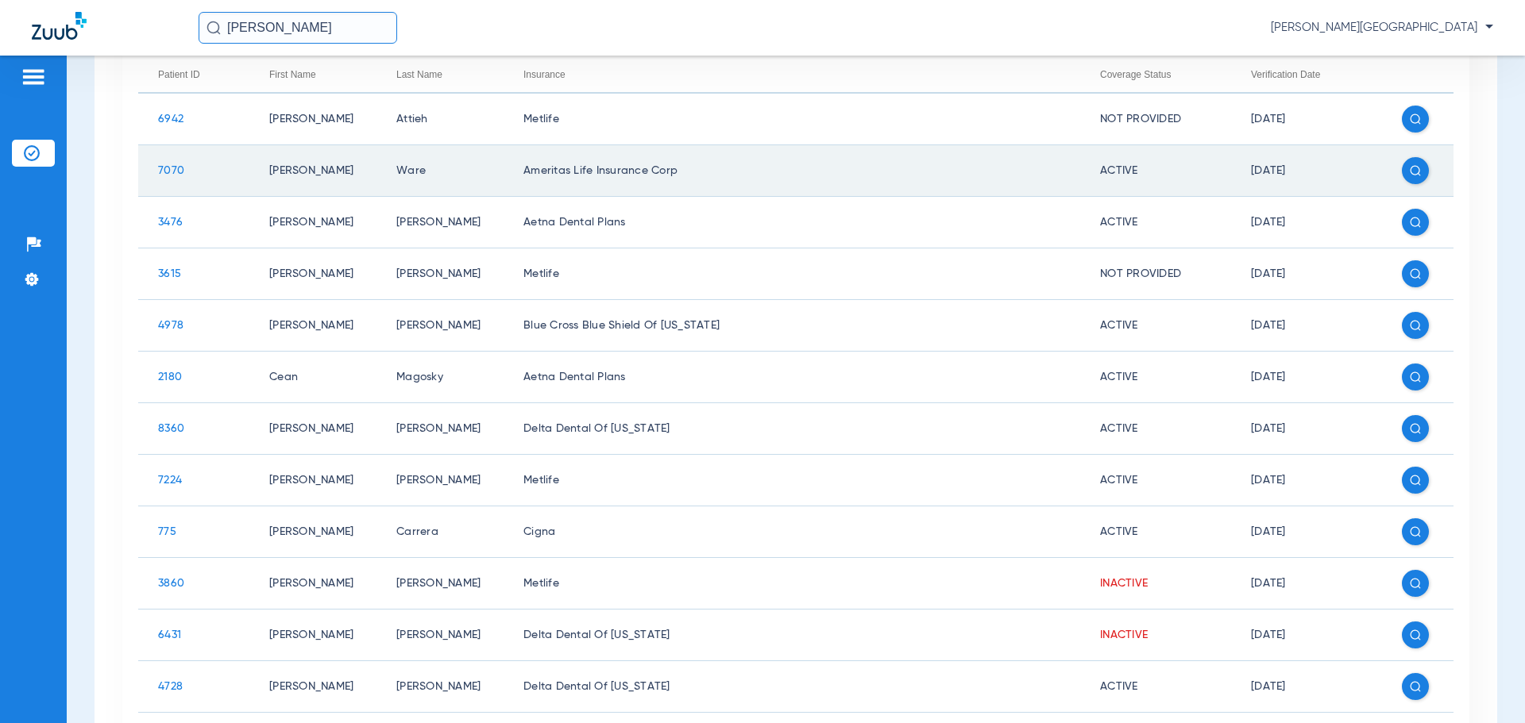
click at [1407, 179] on span at bounding box center [1415, 170] width 27 height 27
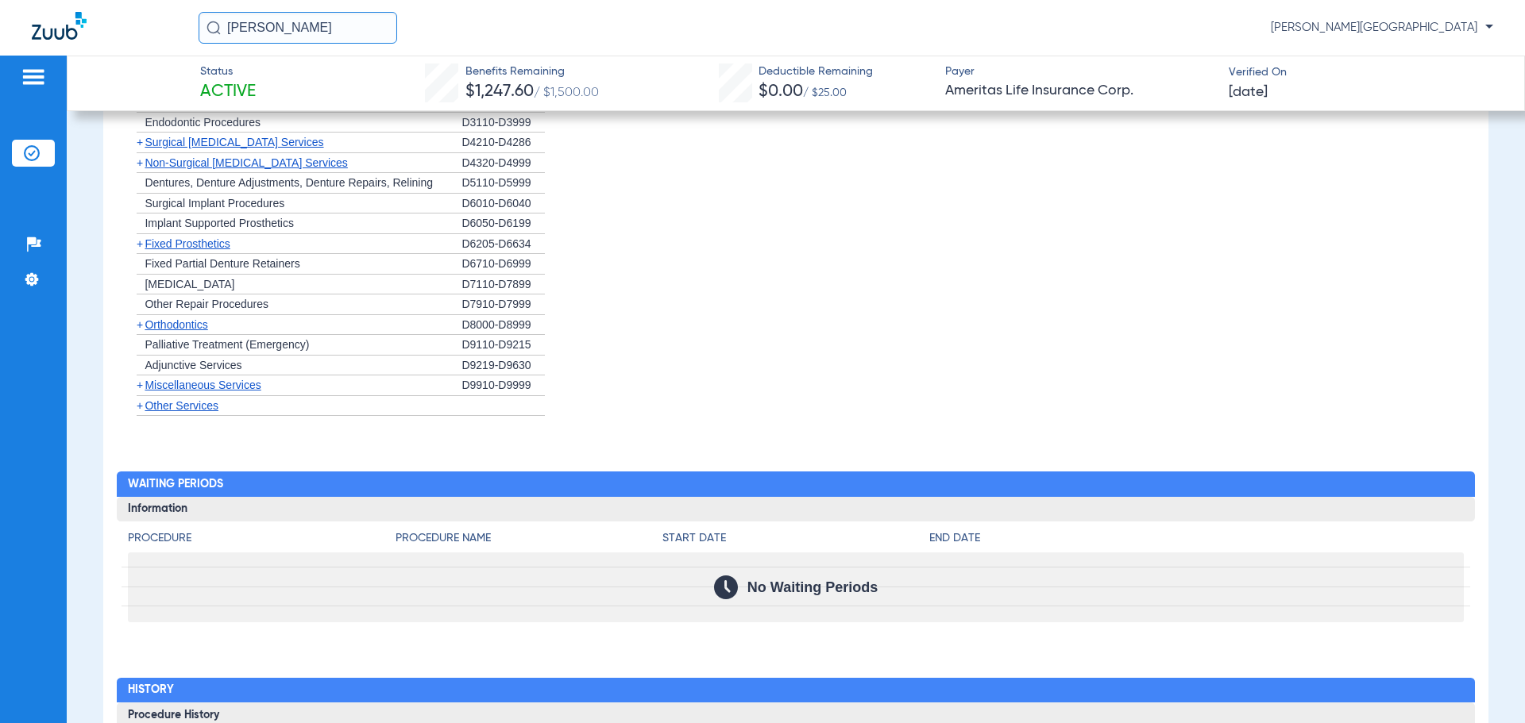
scroll to position [1538, 0]
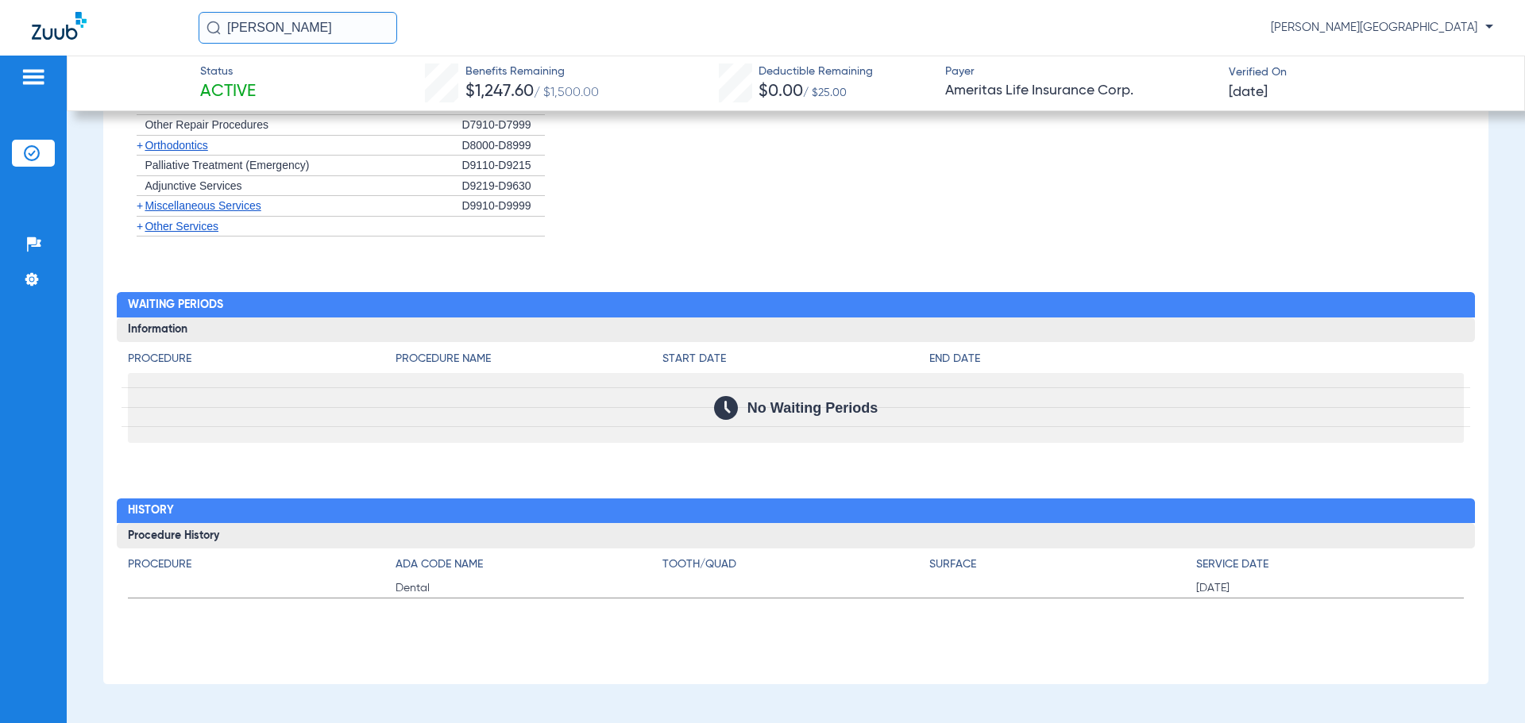
click at [26, 151] on img at bounding box center [32, 153] width 16 height 16
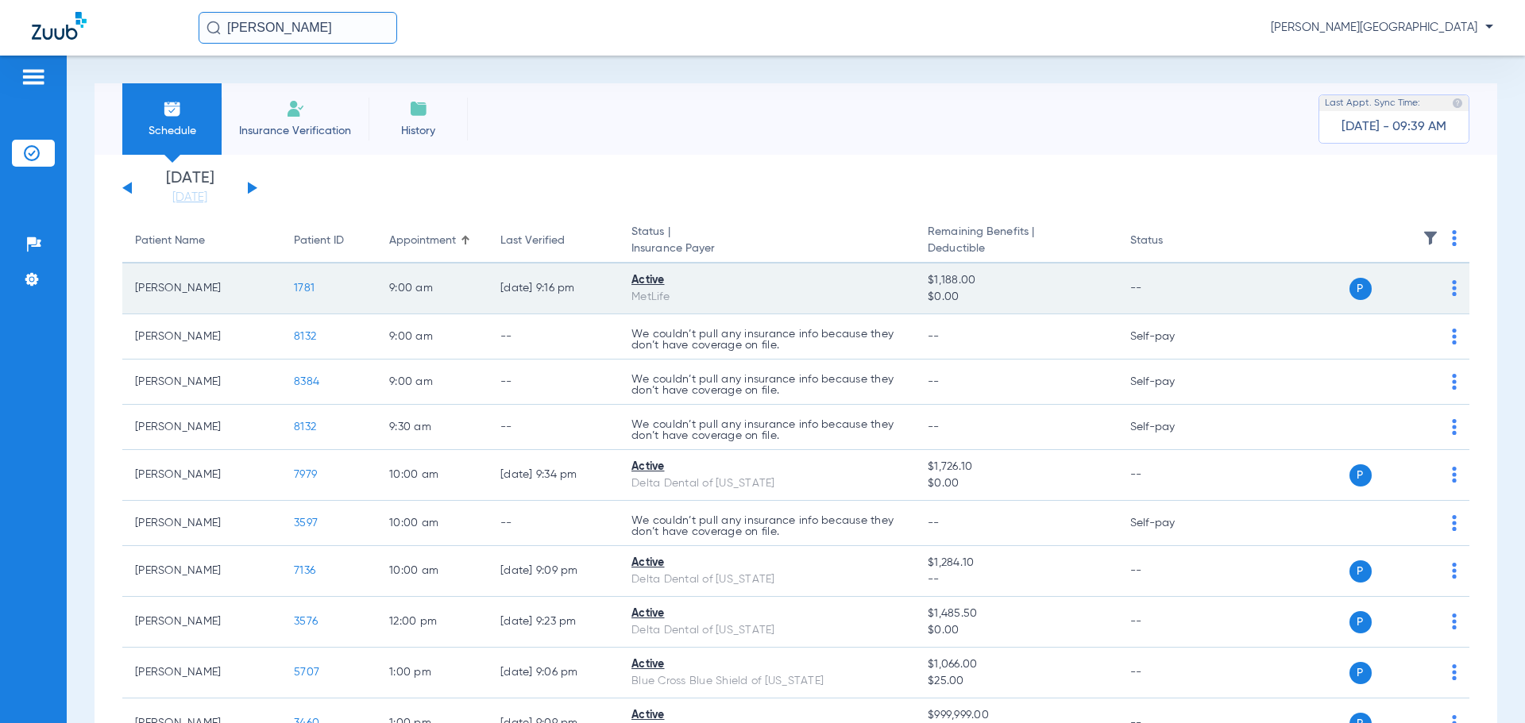
click at [305, 288] on span "1781" at bounding box center [304, 288] width 21 height 11
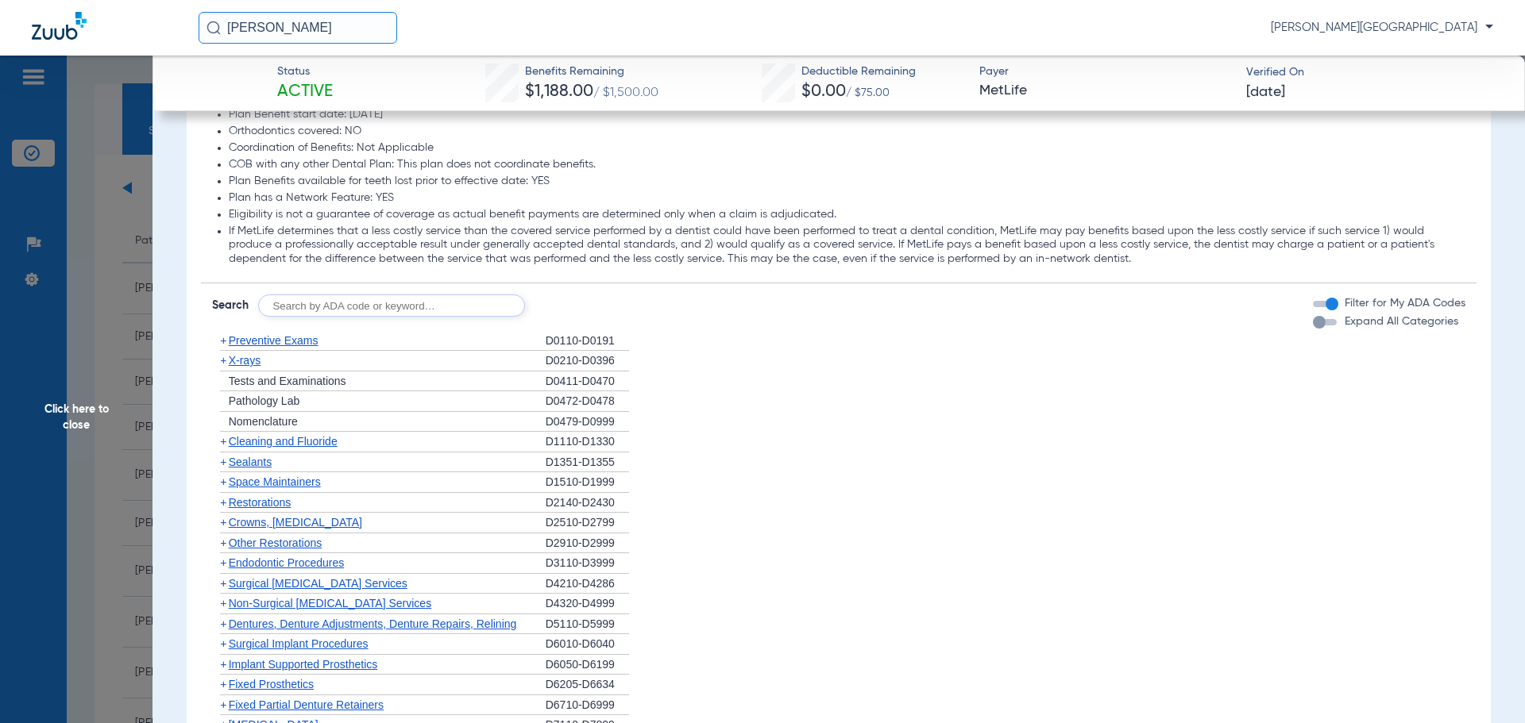
scroll to position [1252, 0]
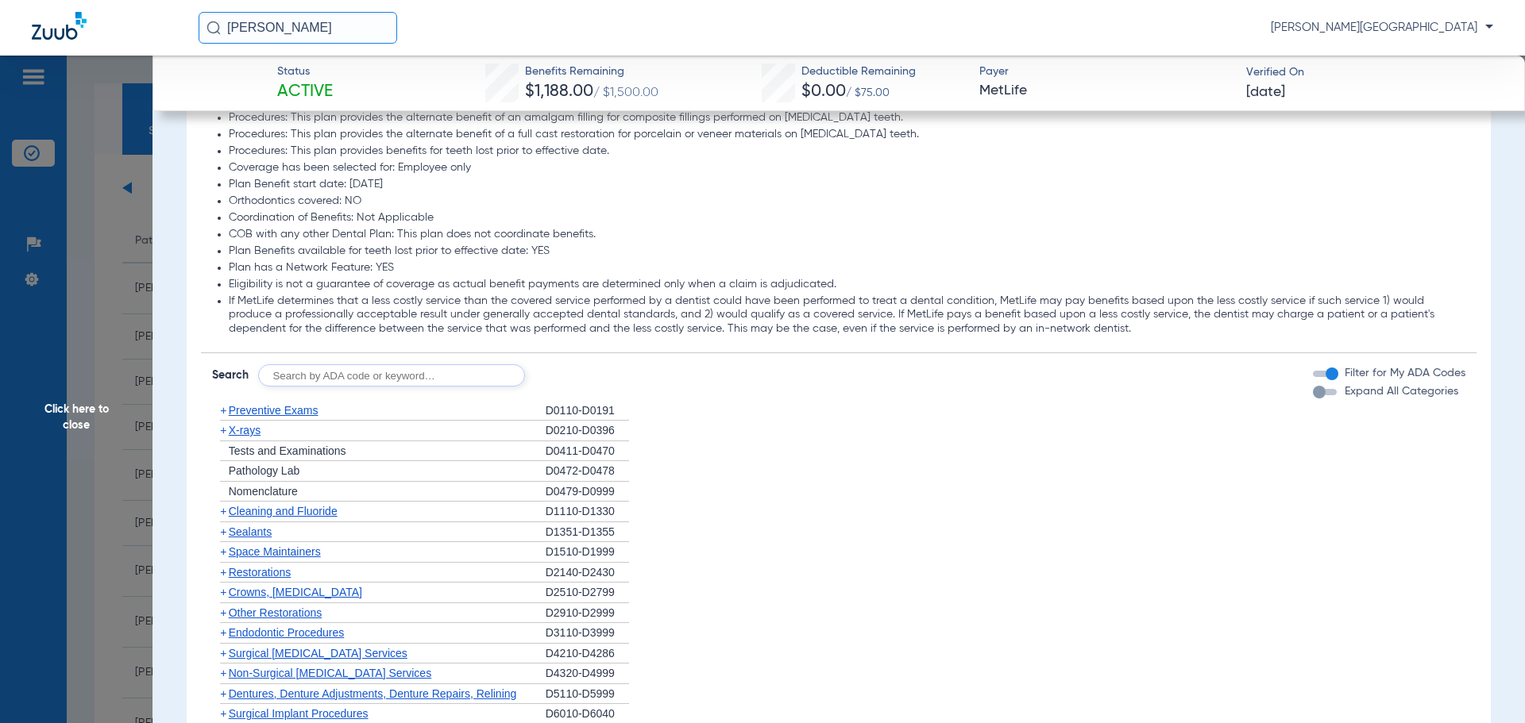
click at [66, 325] on span "Click here to close" at bounding box center [76, 417] width 152 height 723
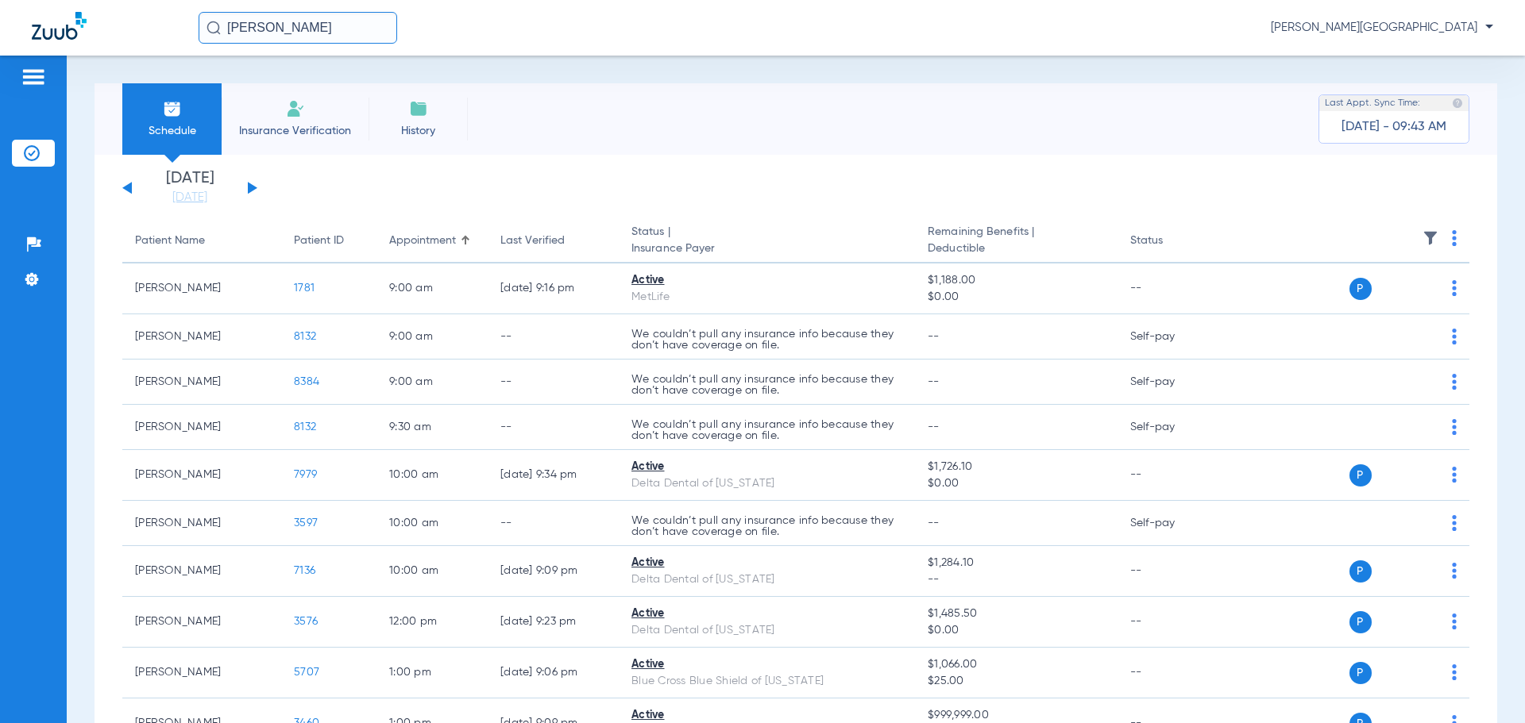
click at [27, 82] on img at bounding box center [33, 77] width 25 height 19
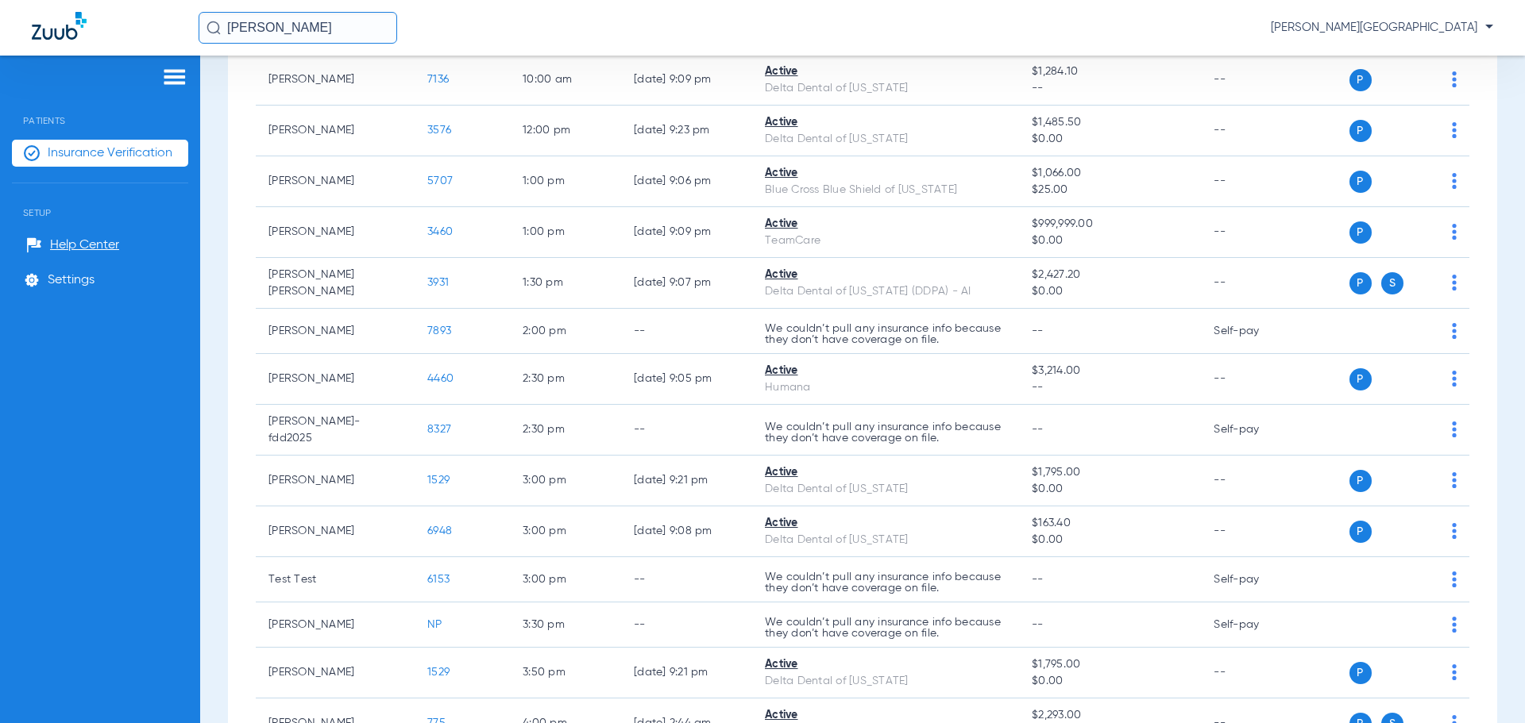
scroll to position [496, 0]
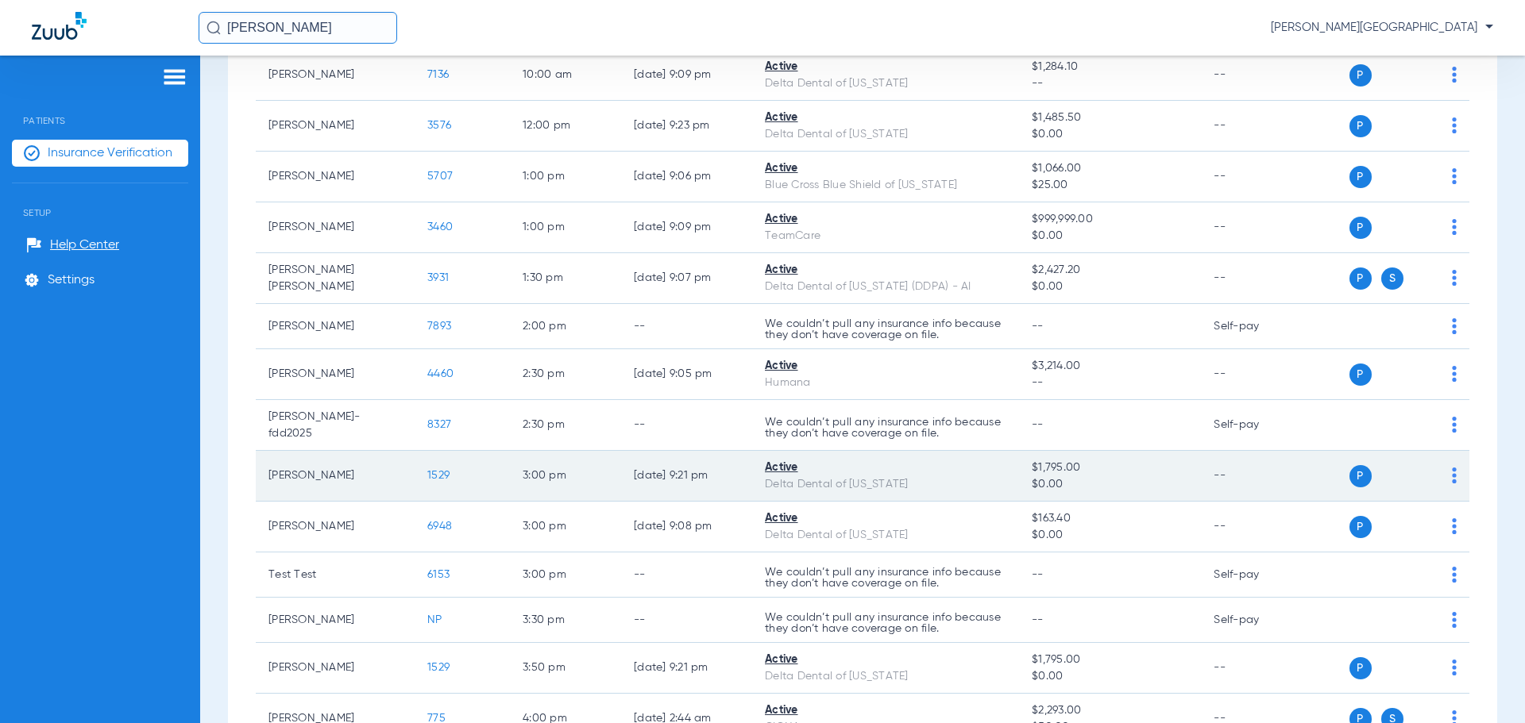
click at [442, 470] on span "1529" at bounding box center [438, 475] width 22 height 11
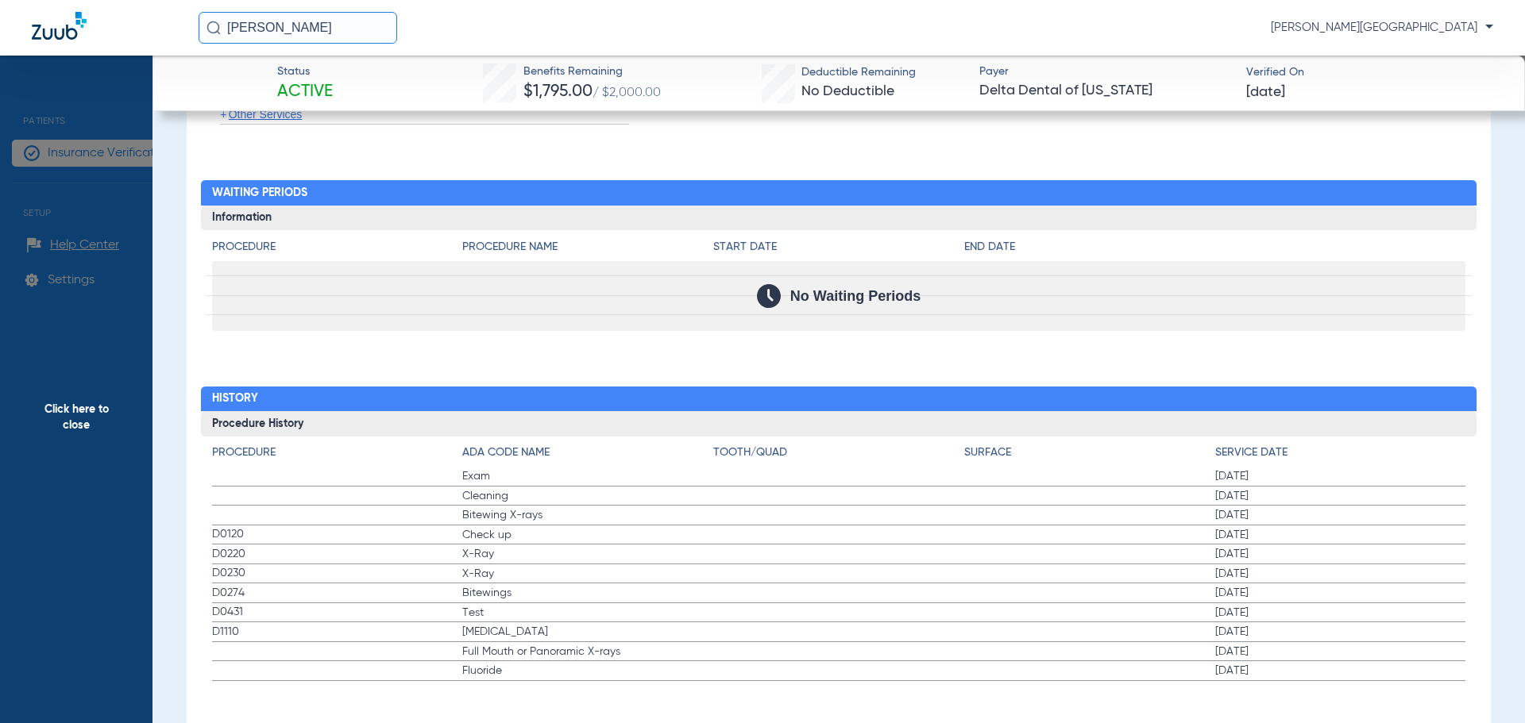
scroll to position [1727, 0]
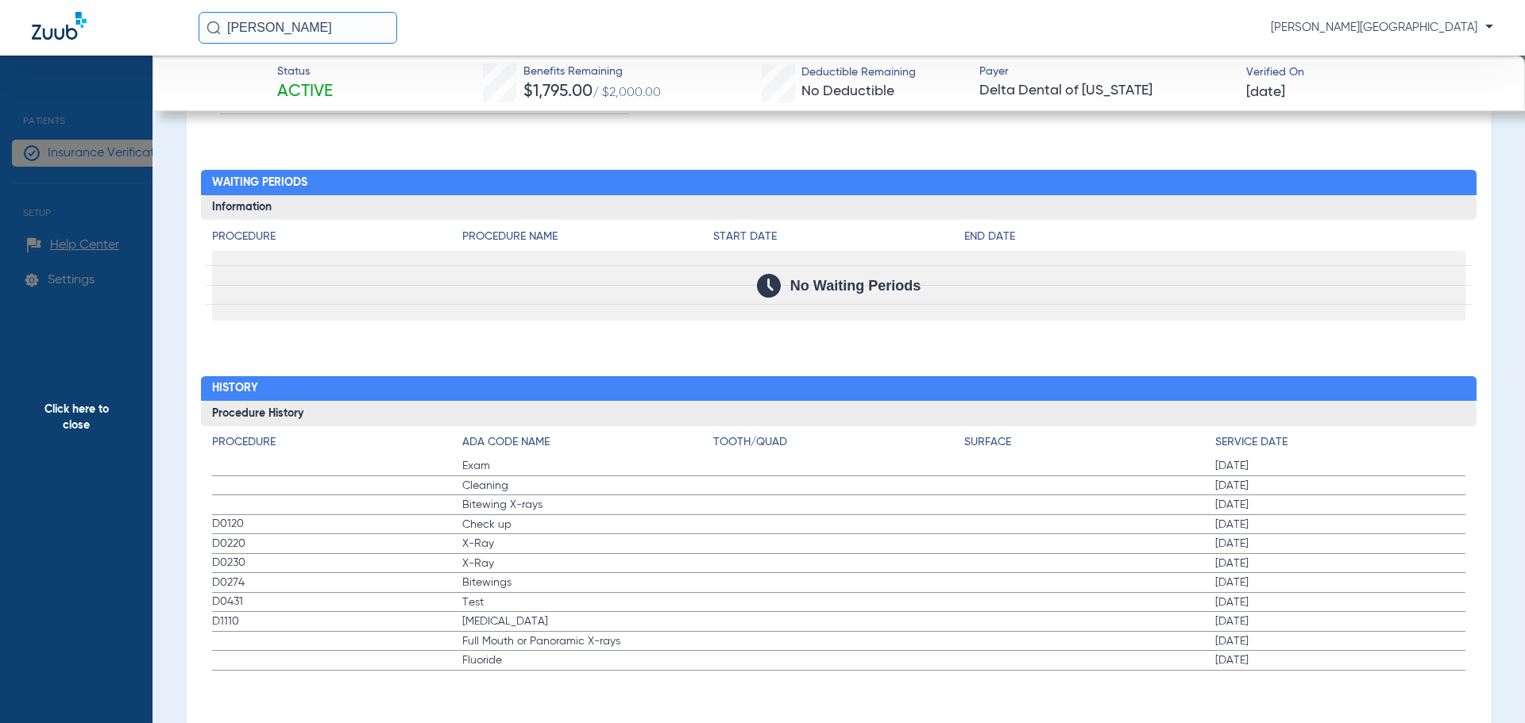
click at [89, 412] on span "Click here to close" at bounding box center [76, 417] width 152 height 723
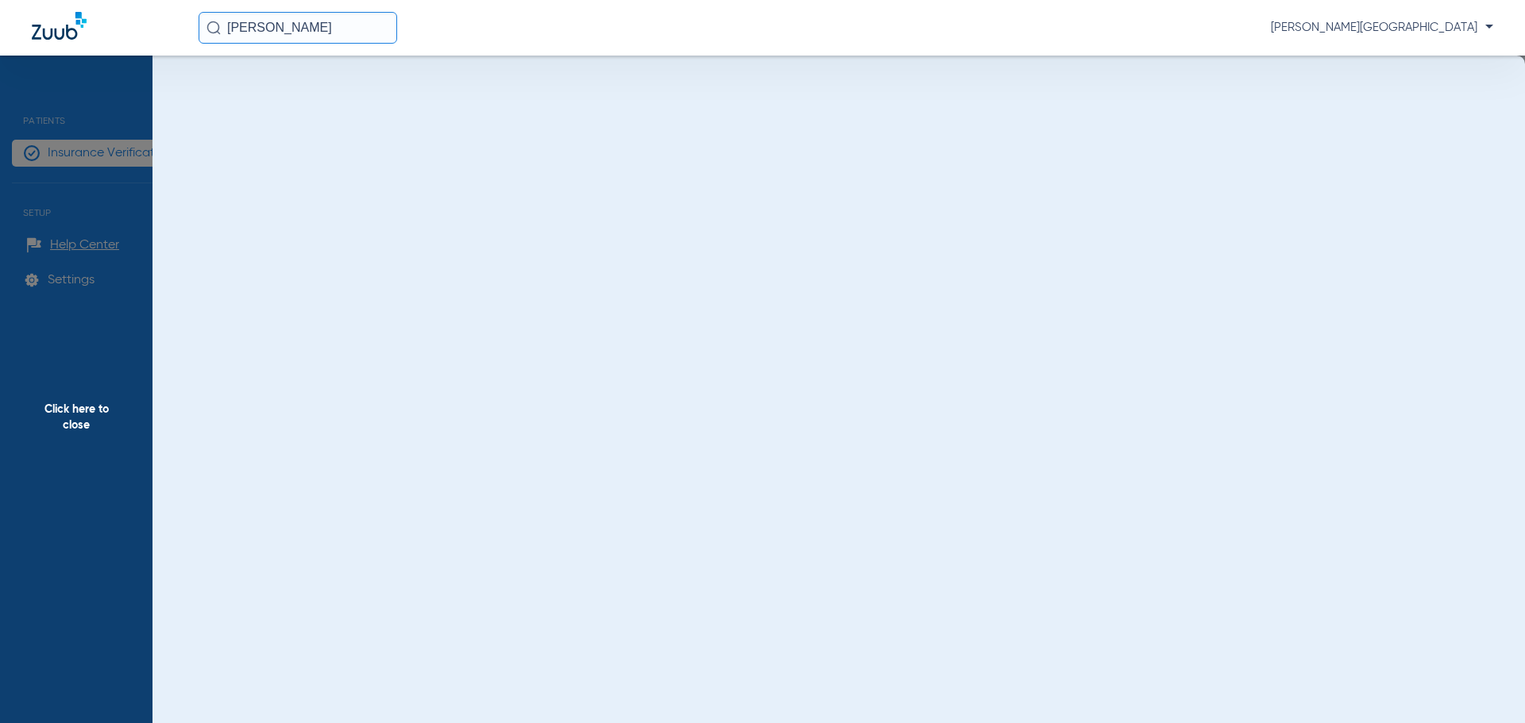
scroll to position [0, 0]
